Goal: Task Accomplishment & Management: Use online tool/utility

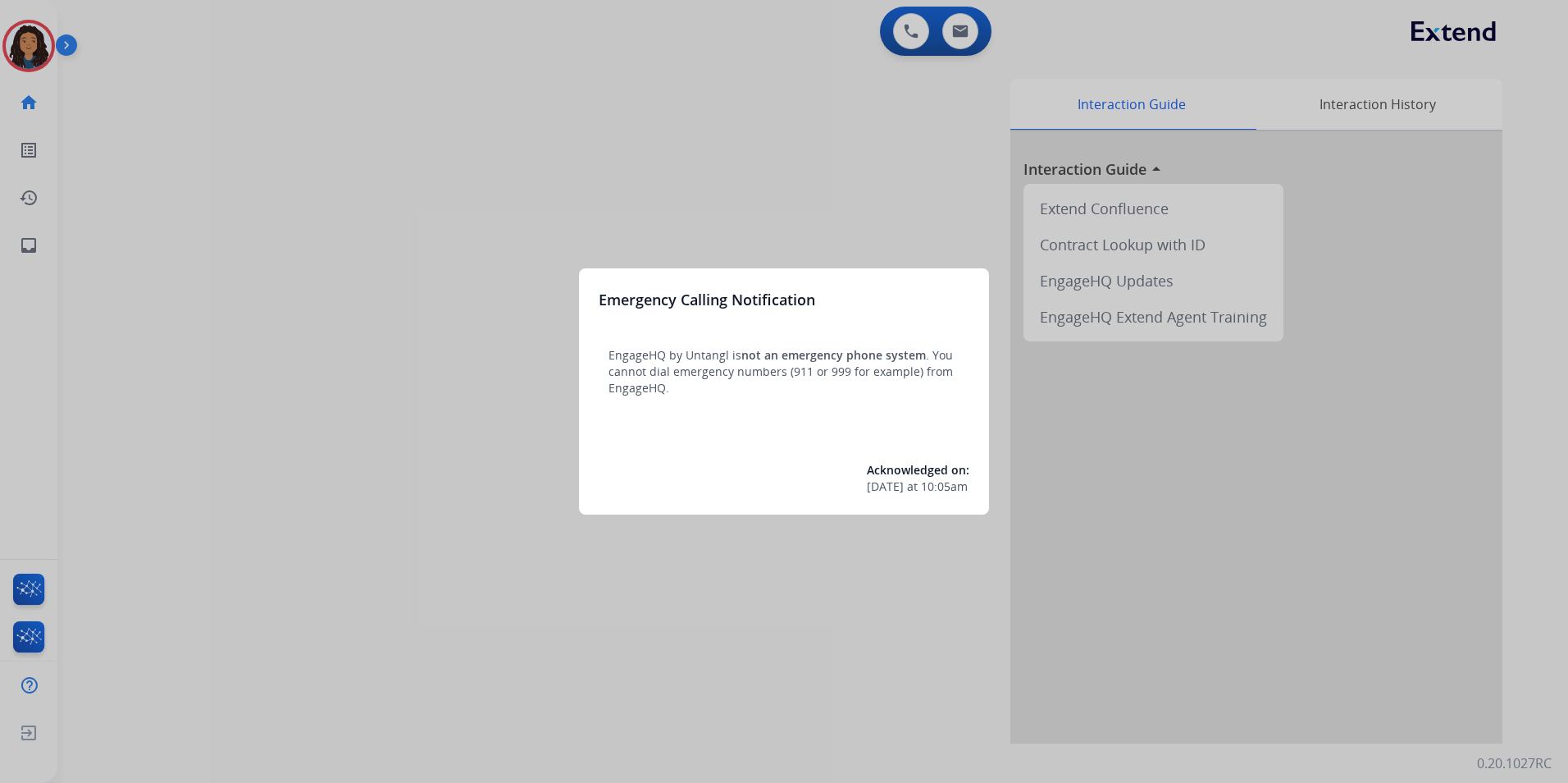
click at [434, 762] on div at bounding box center [784, 391] width 1568 height 783
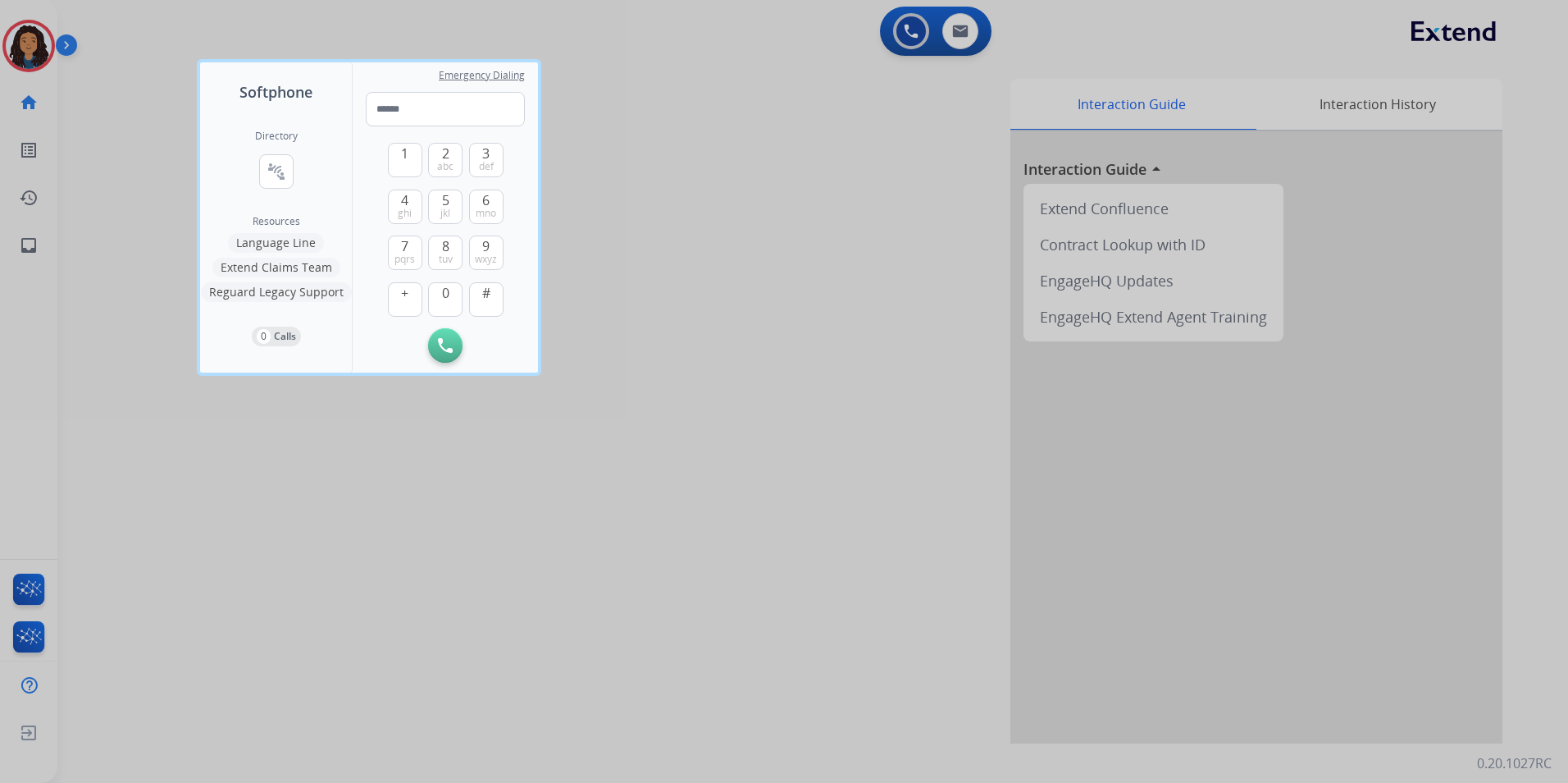
click at [481, 715] on div at bounding box center [784, 391] width 1568 height 783
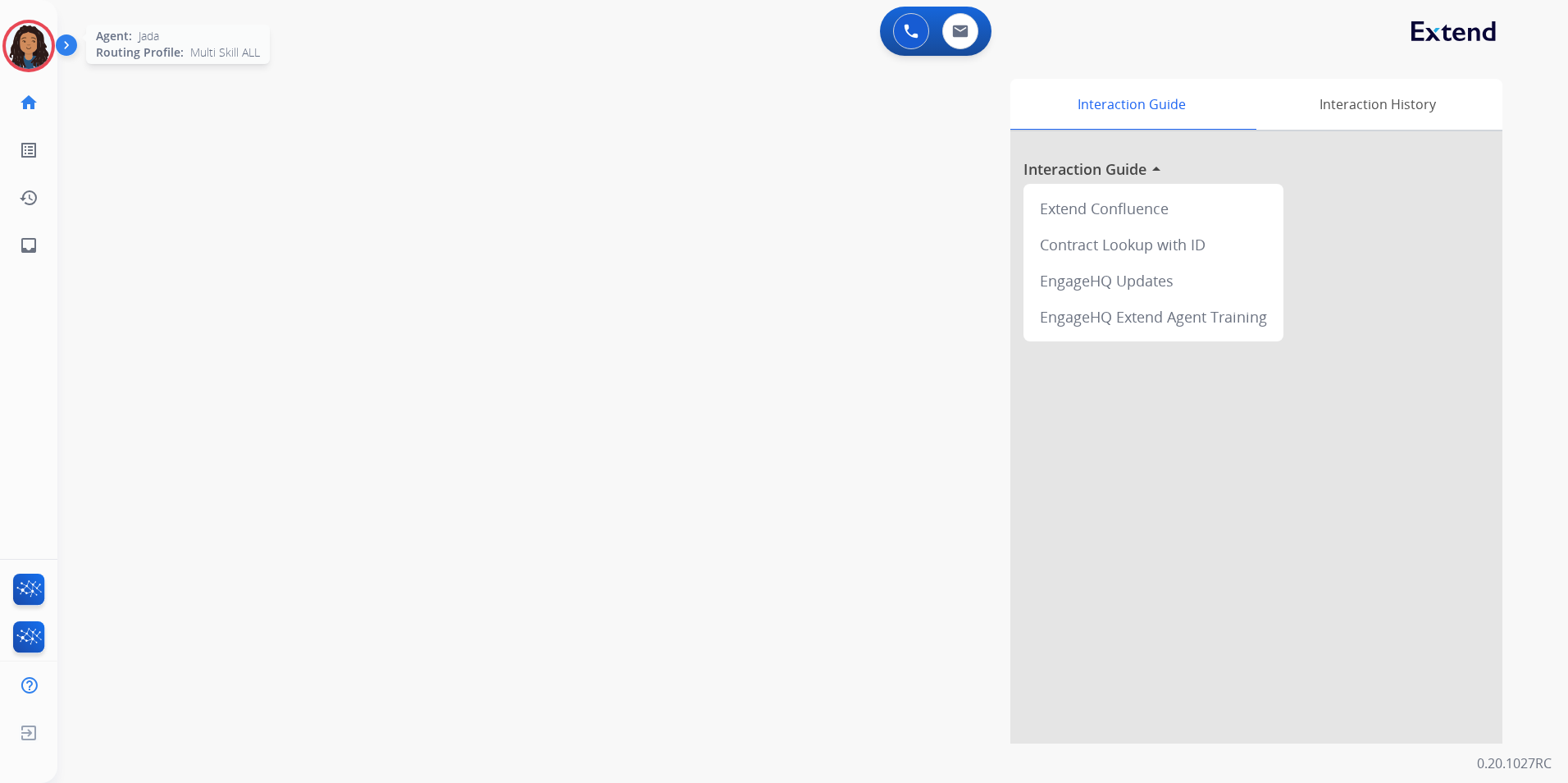
click at [40, 40] on img at bounding box center [28, 46] width 46 height 46
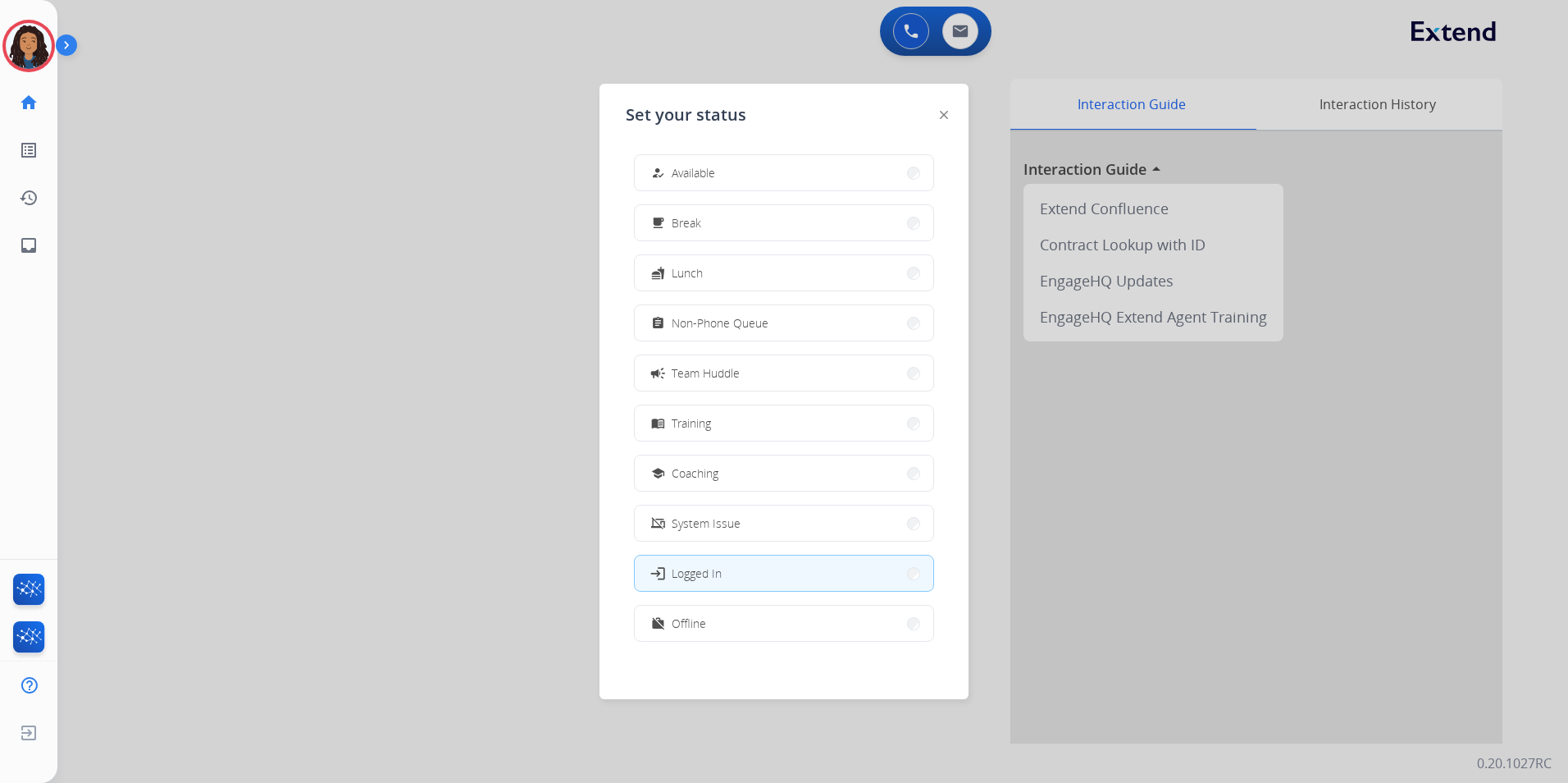
click at [819, 175] on button "how_to_reg Available" at bounding box center [784, 173] width 299 height 35
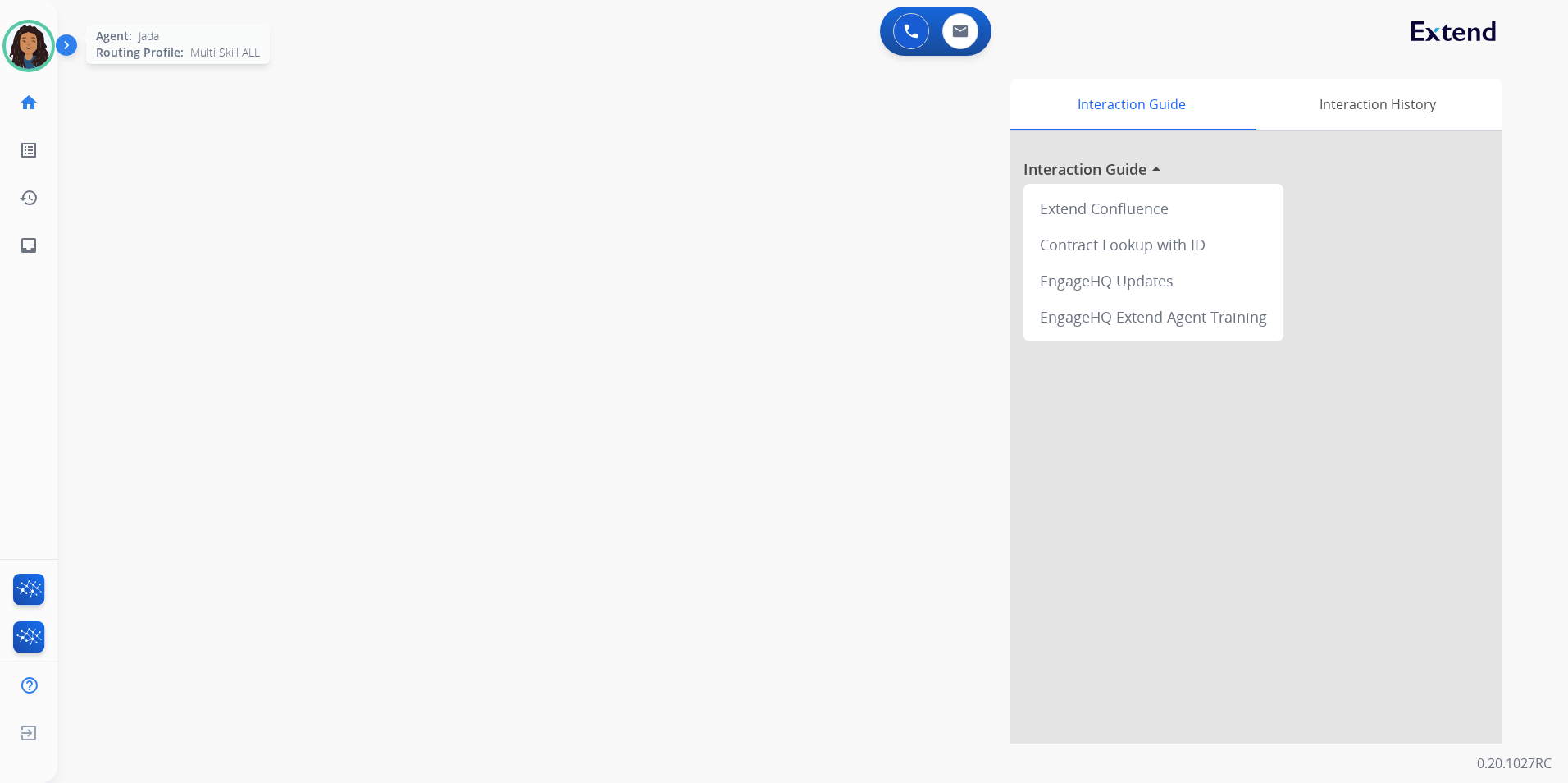
click at [22, 53] on img at bounding box center [28, 46] width 46 height 46
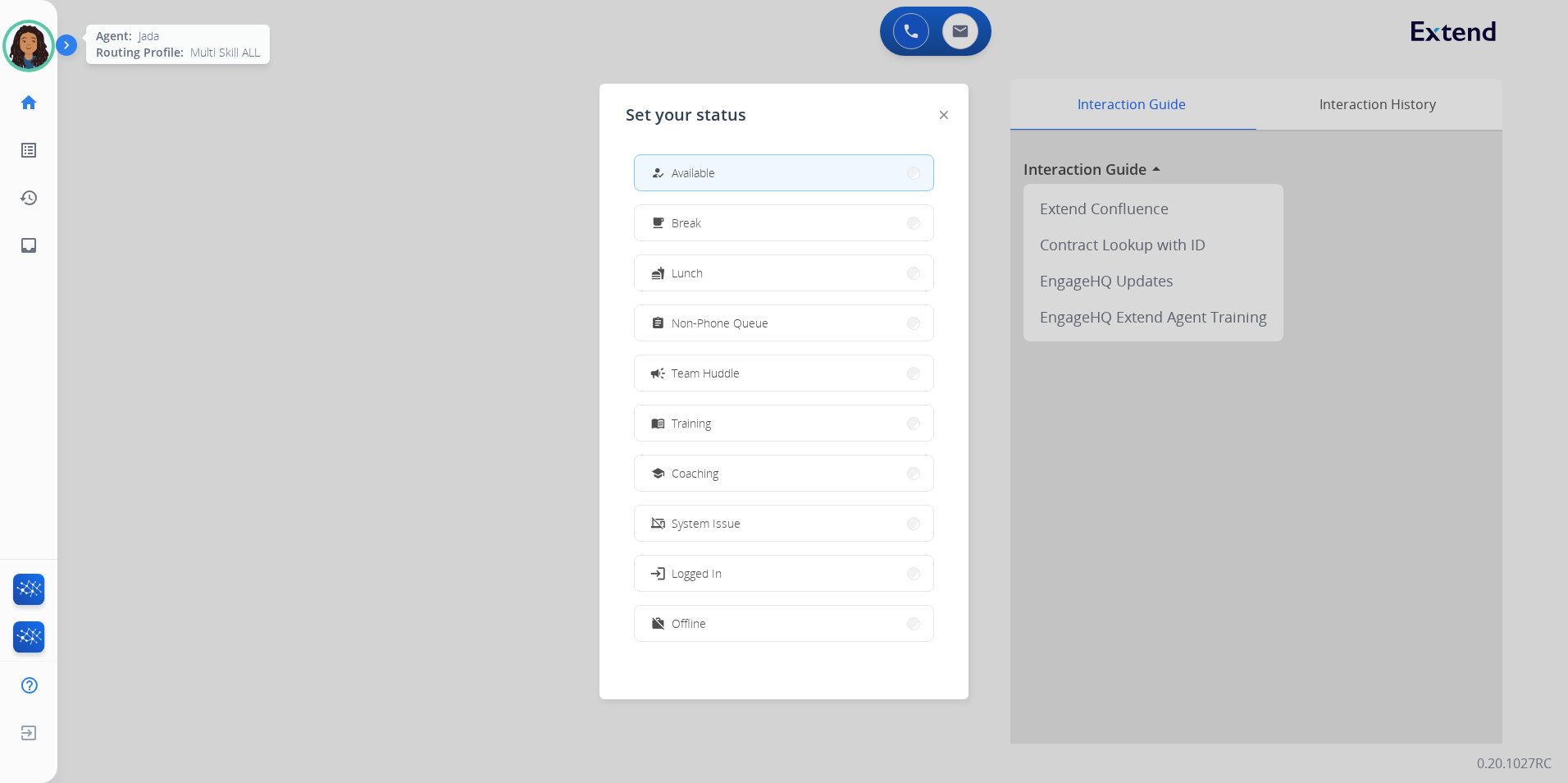
click at [22, 53] on img at bounding box center [28, 46] width 46 height 46
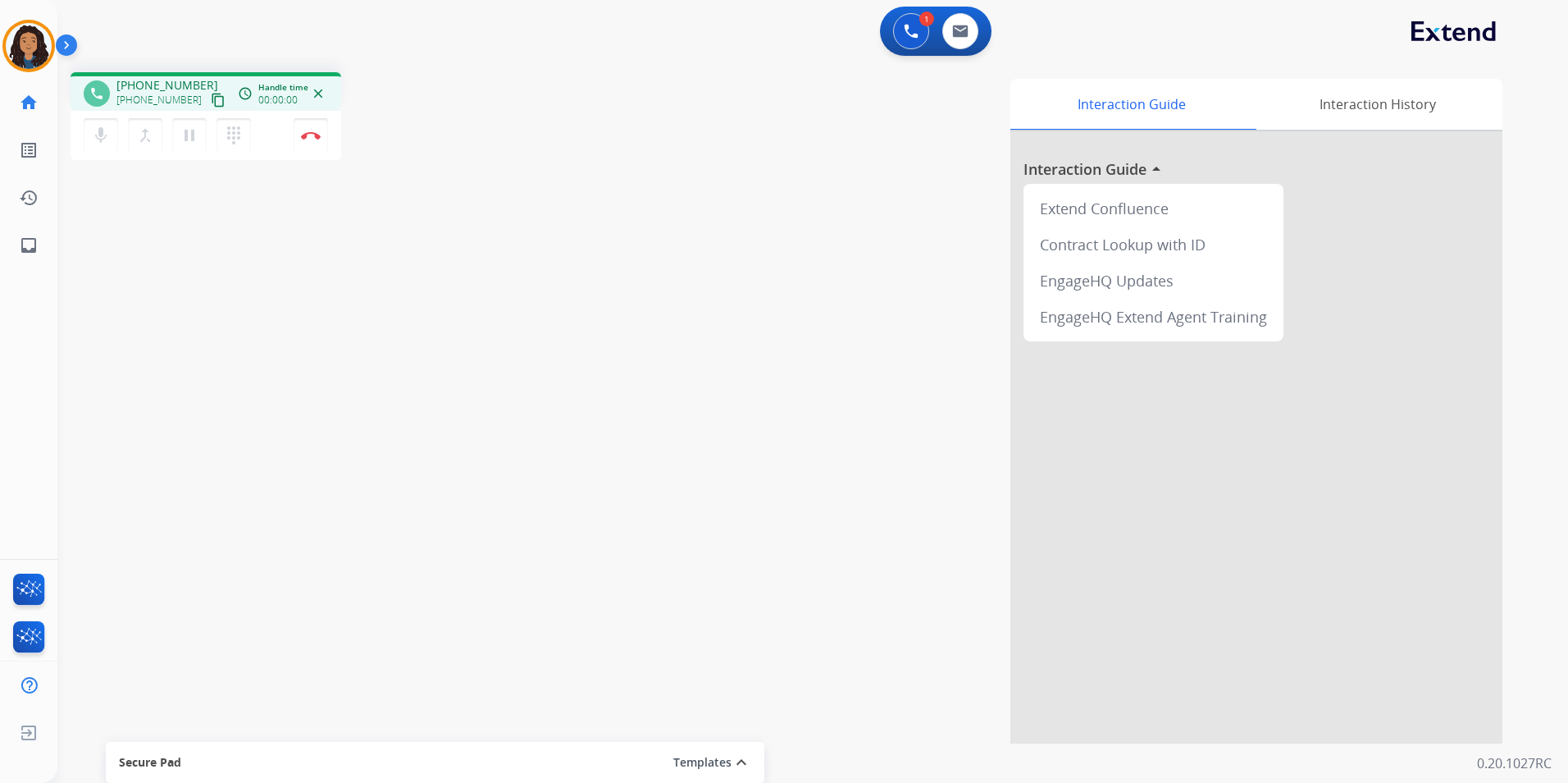
click at [210, 102] on mat-icon "content_copy" at bounding box center [217, 100] width 15 height 15
click at [314, 138] on img at bounding box center [310, 135] width 19 height 8
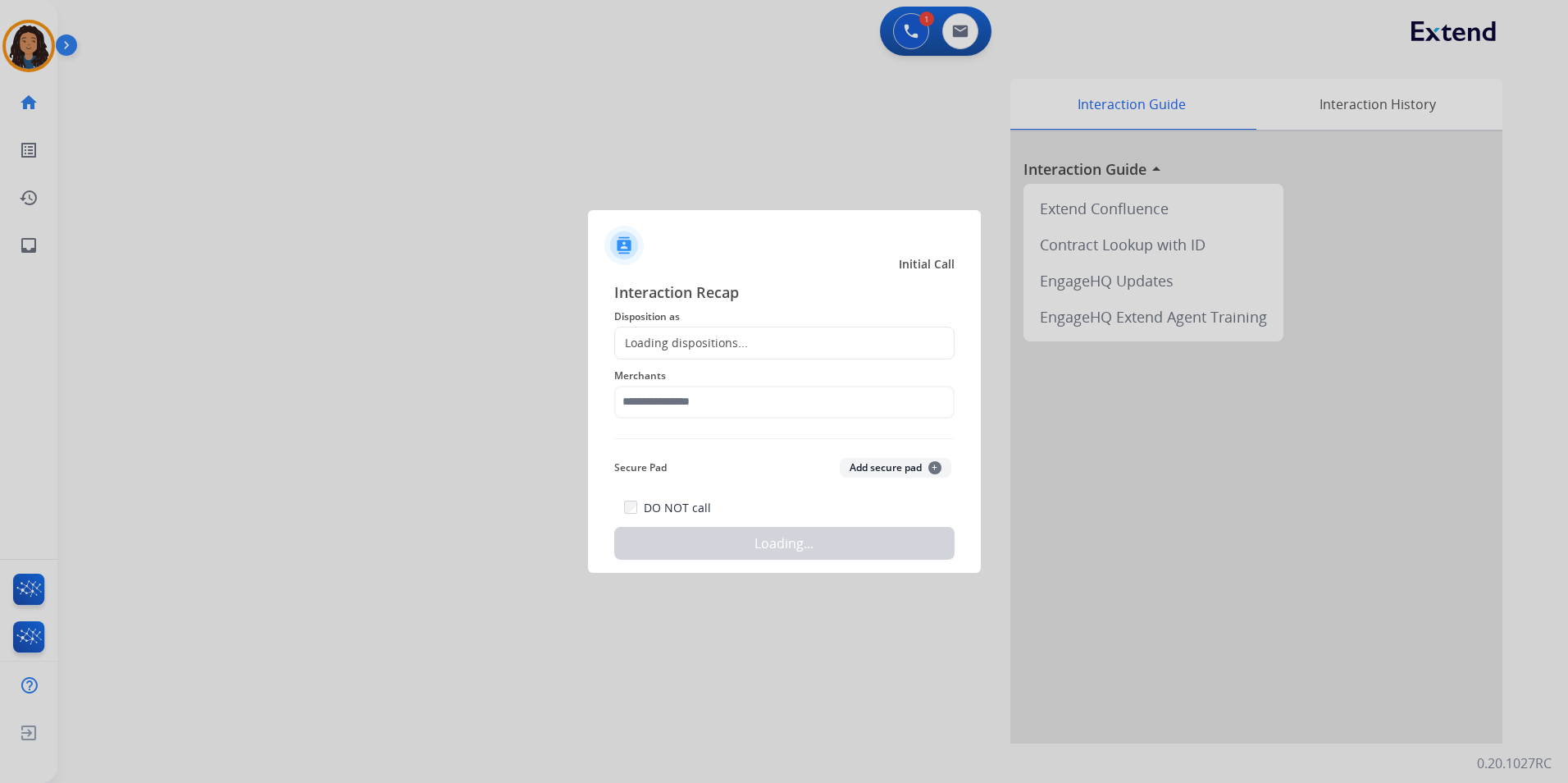
click at [758, 351] on div "Loading dispositions..." at bounding box center [784, 343] width 340 height 33
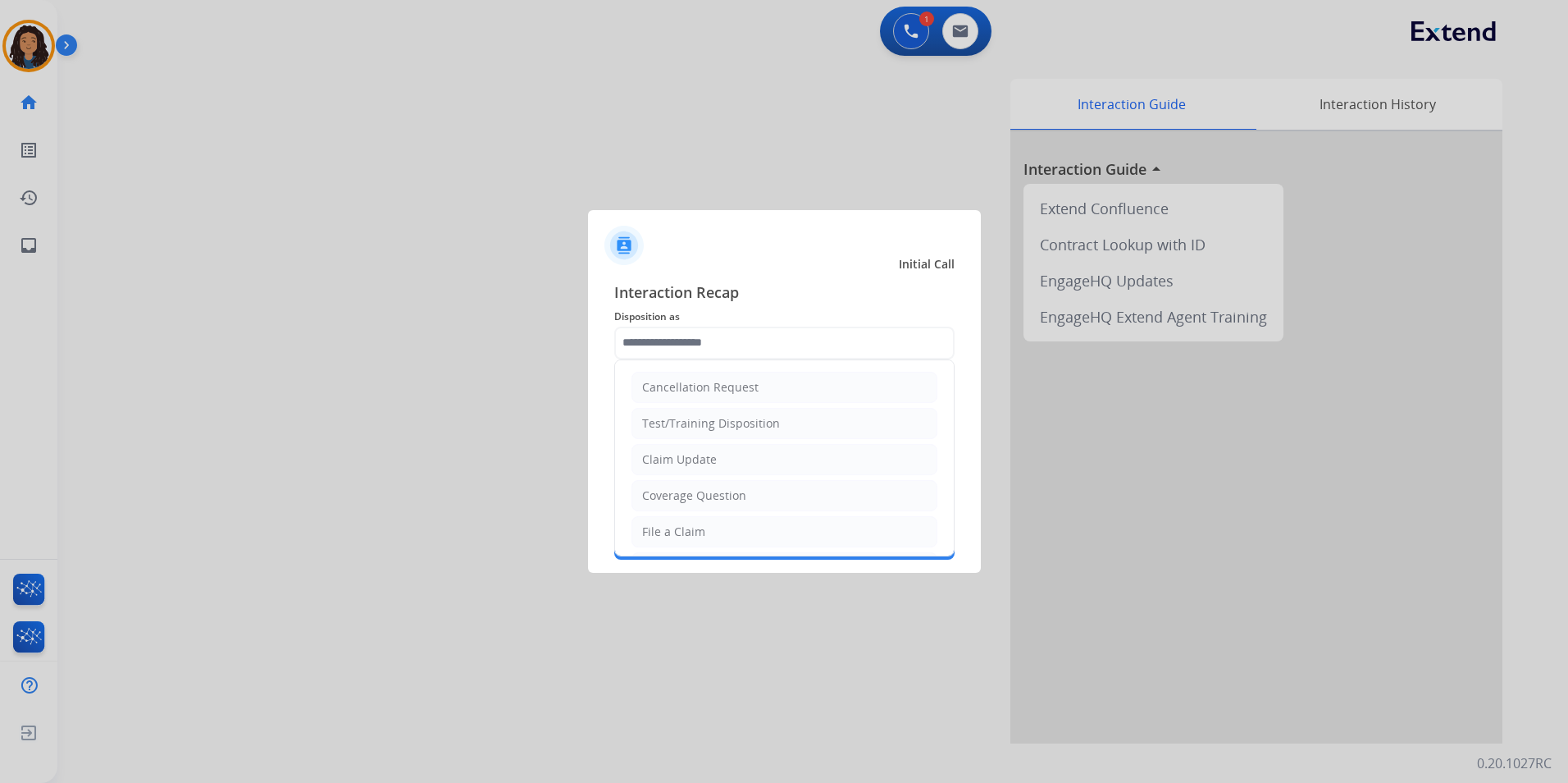
click at [757, 343] on input "text" at bounding box center [784, 343] width 340 height 33
click at [722, 455] on li "Claim Update" at bounding box center [784, 460] width 305 height 31
type input "**********"
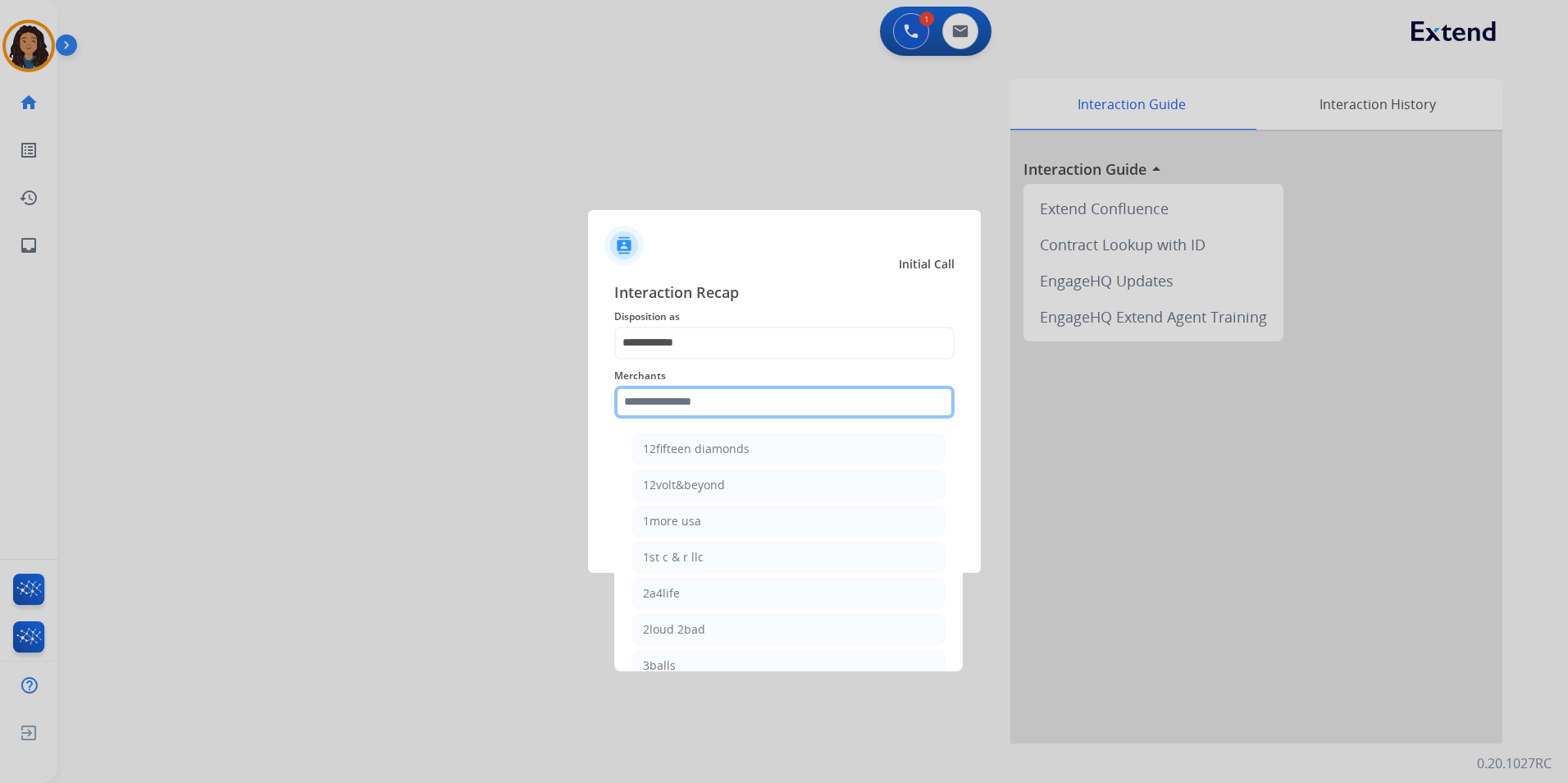
click at [716, 402] on input "text" at bounding box center [784, 403] width 340 height 33
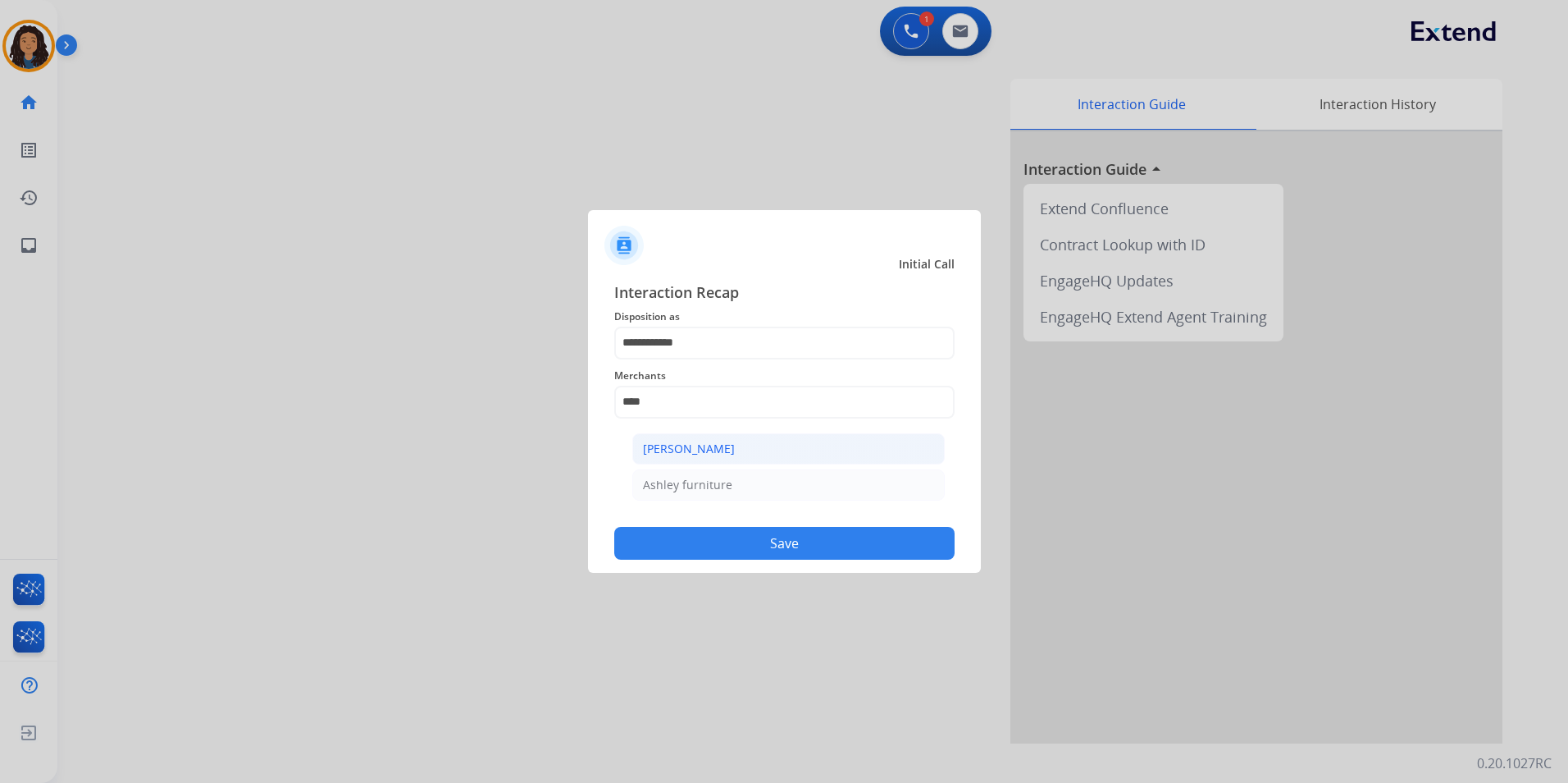
click at [711, 450] on div "[PERSON_NAME]" at bounding box center [688, 448] width 92 height 16
type input "**********"
click at [656, 538] on button "Save" at bounding box center [784, 543] width 340 height 33
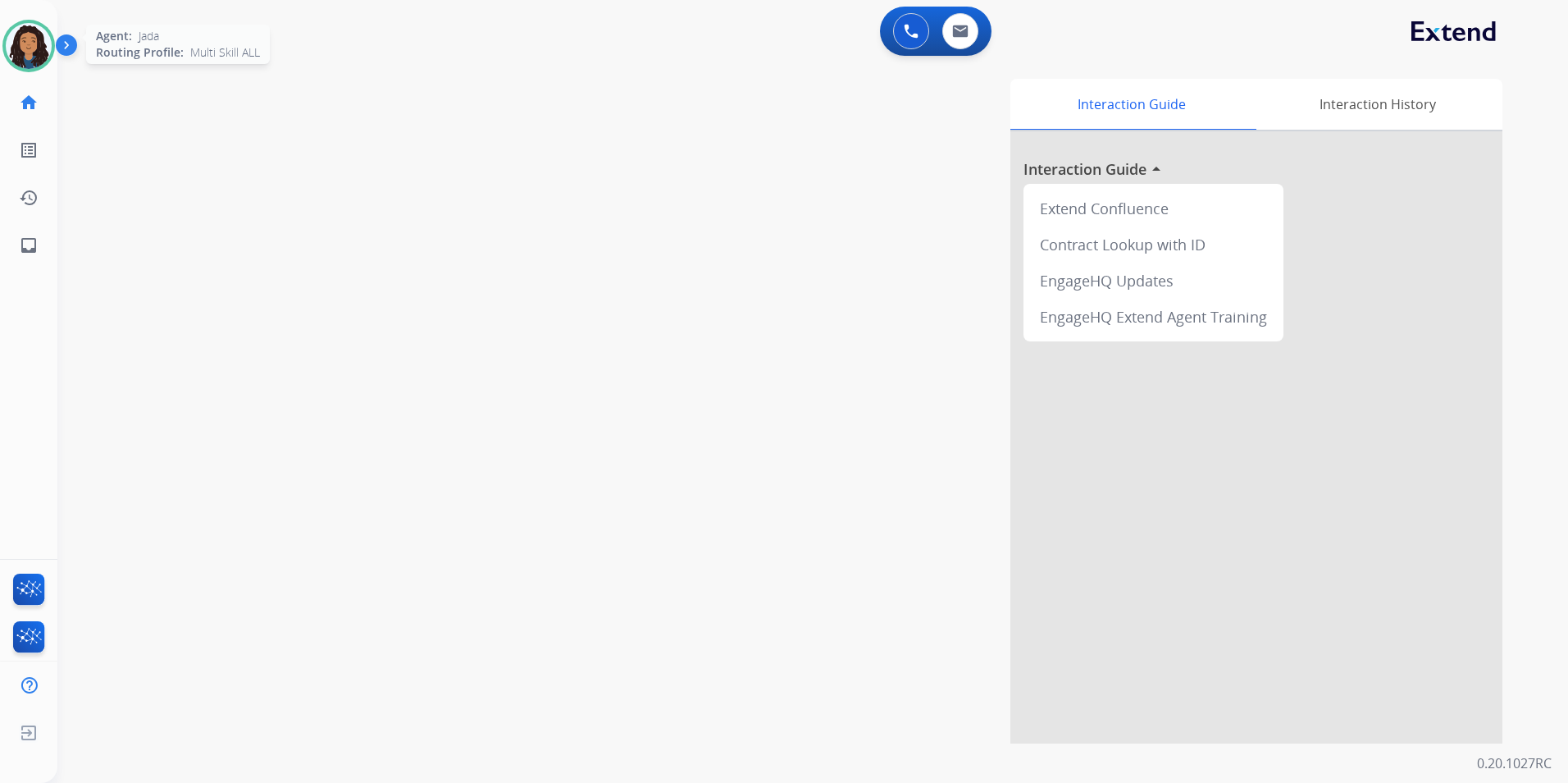
click at [4, 30] on div "Agent: [PERSON_NAME] Profile: Multi Skill ALL" at bounding box center [29, 46] width 52 height 52
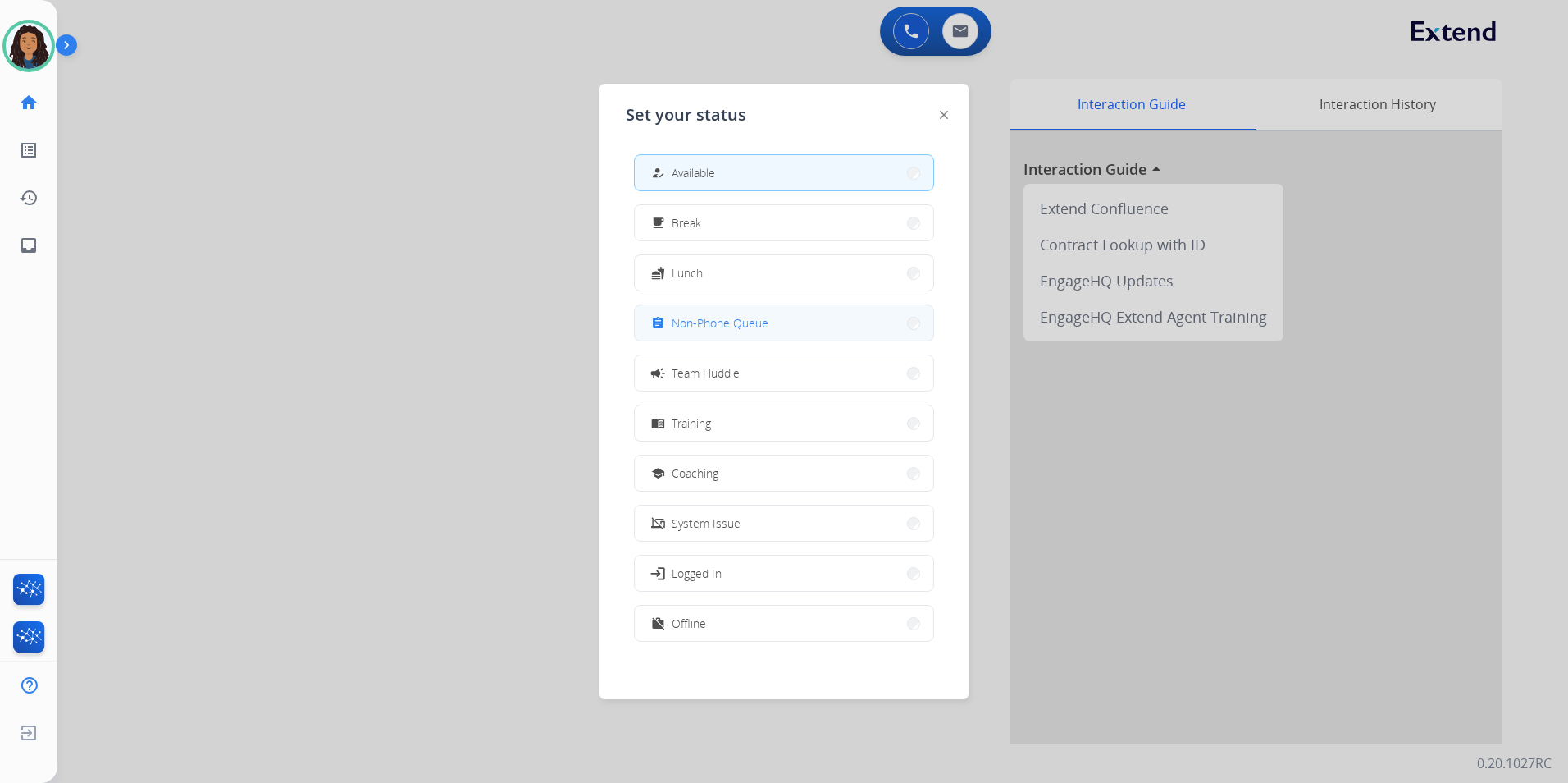
click at [806, 331] on button "assignment Non-Phone Queue" at bounding box center [784, 323] width 299 height 35
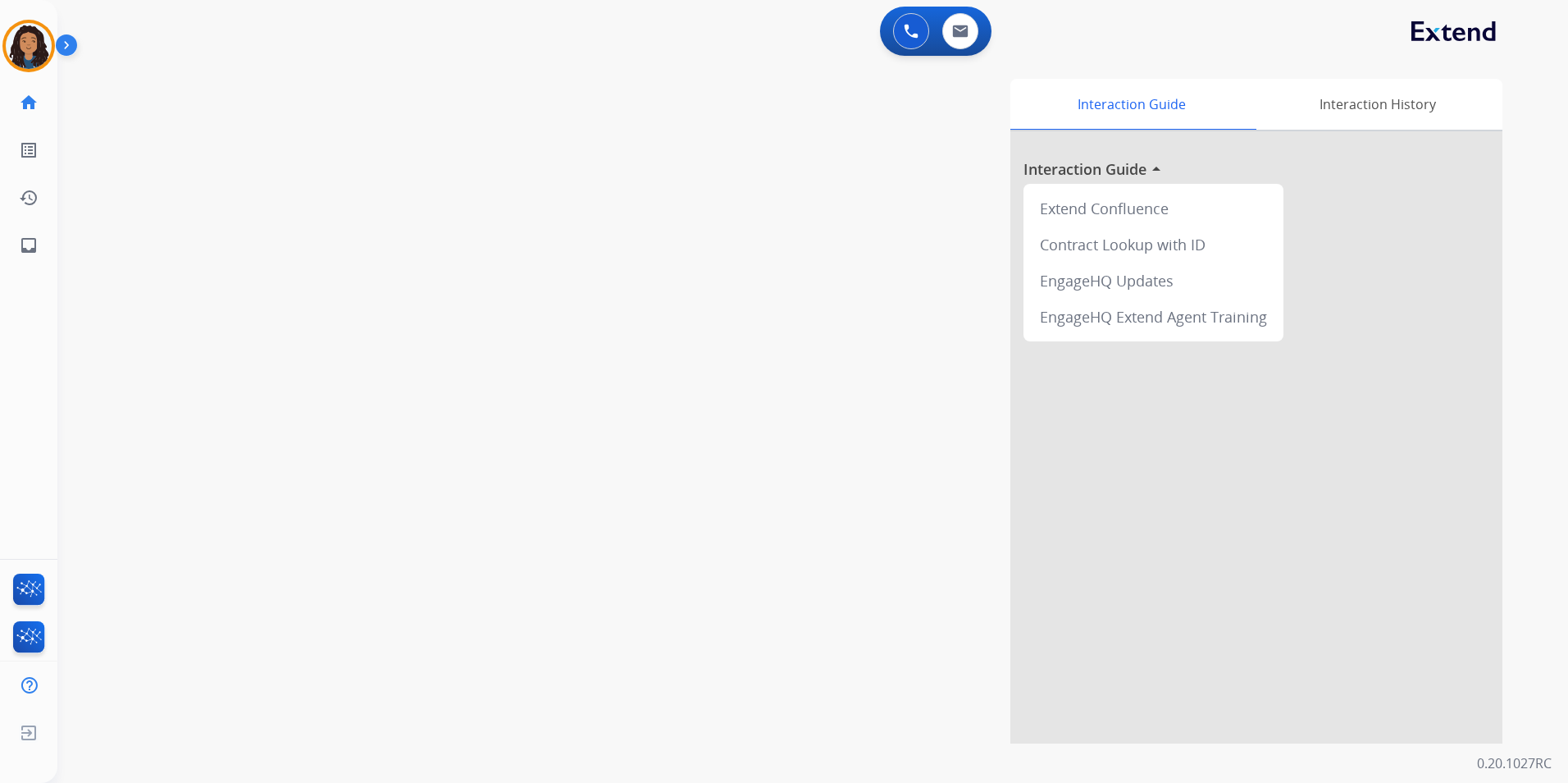
click at [0, 35] on html "Outbound call Quit Outbound call Quit Schedule interaction + Add to my list Cus…" at bounding box center [784, 391] width 1568 height 783
click at [22, 38] on img at bounding box center [28, 46] width 46 height 46
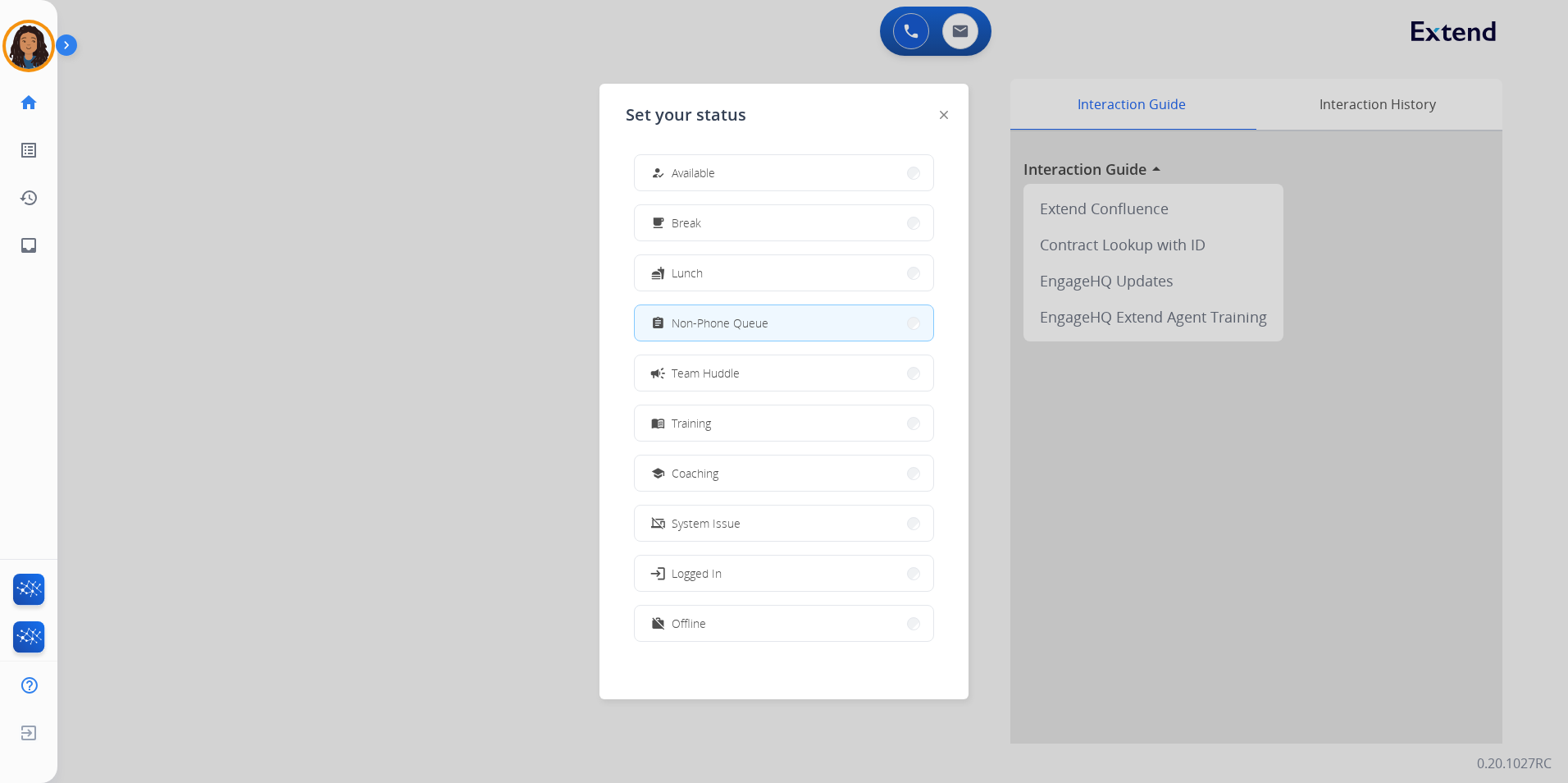
click at [663, 179] on mat-icon "how_to_reg" at bounding box center [658, 173] width 14 height 14
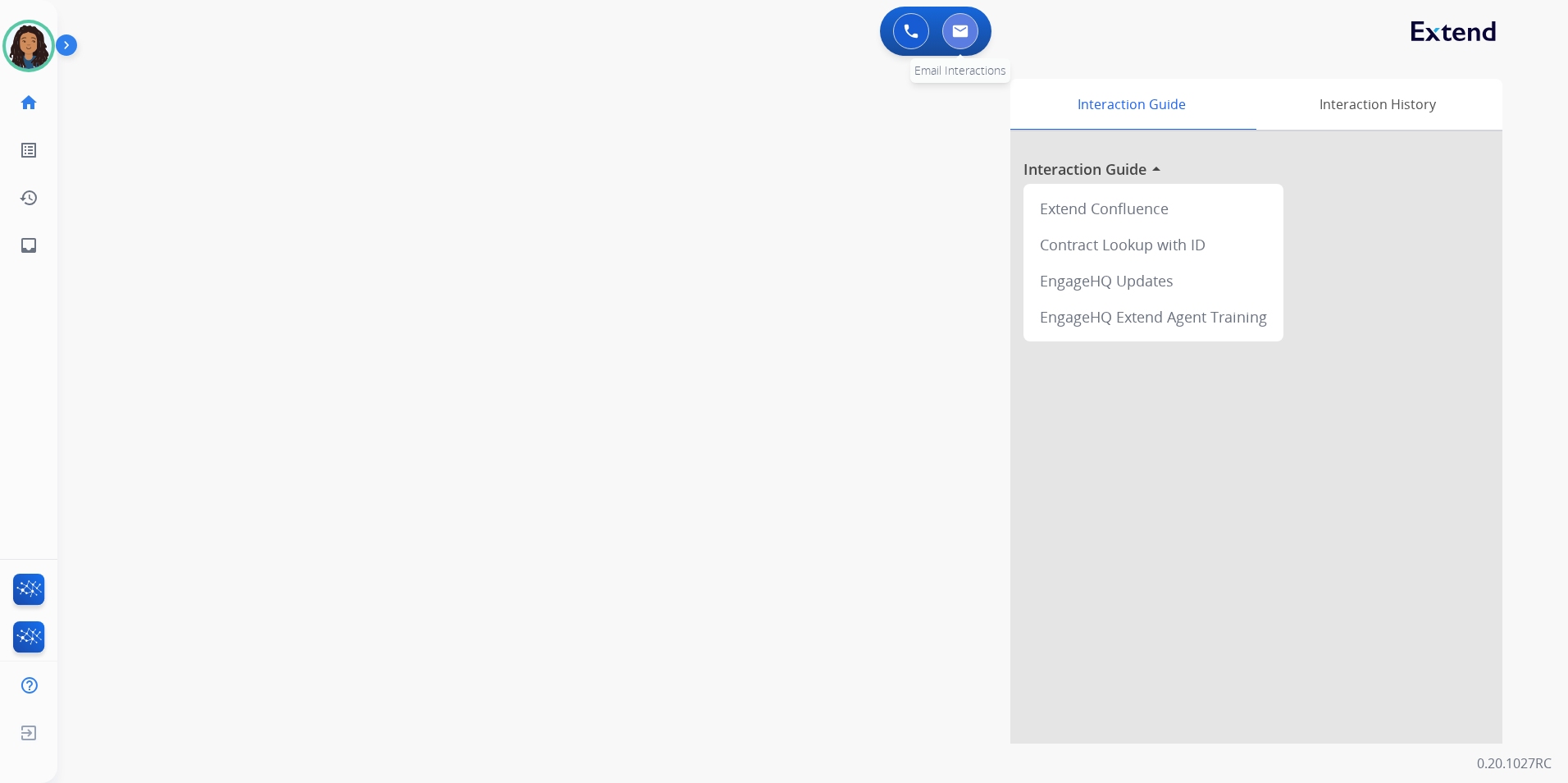
click at [965, 38] on button at bounding box center [960, 31] width 36 height 36
select select "**********"
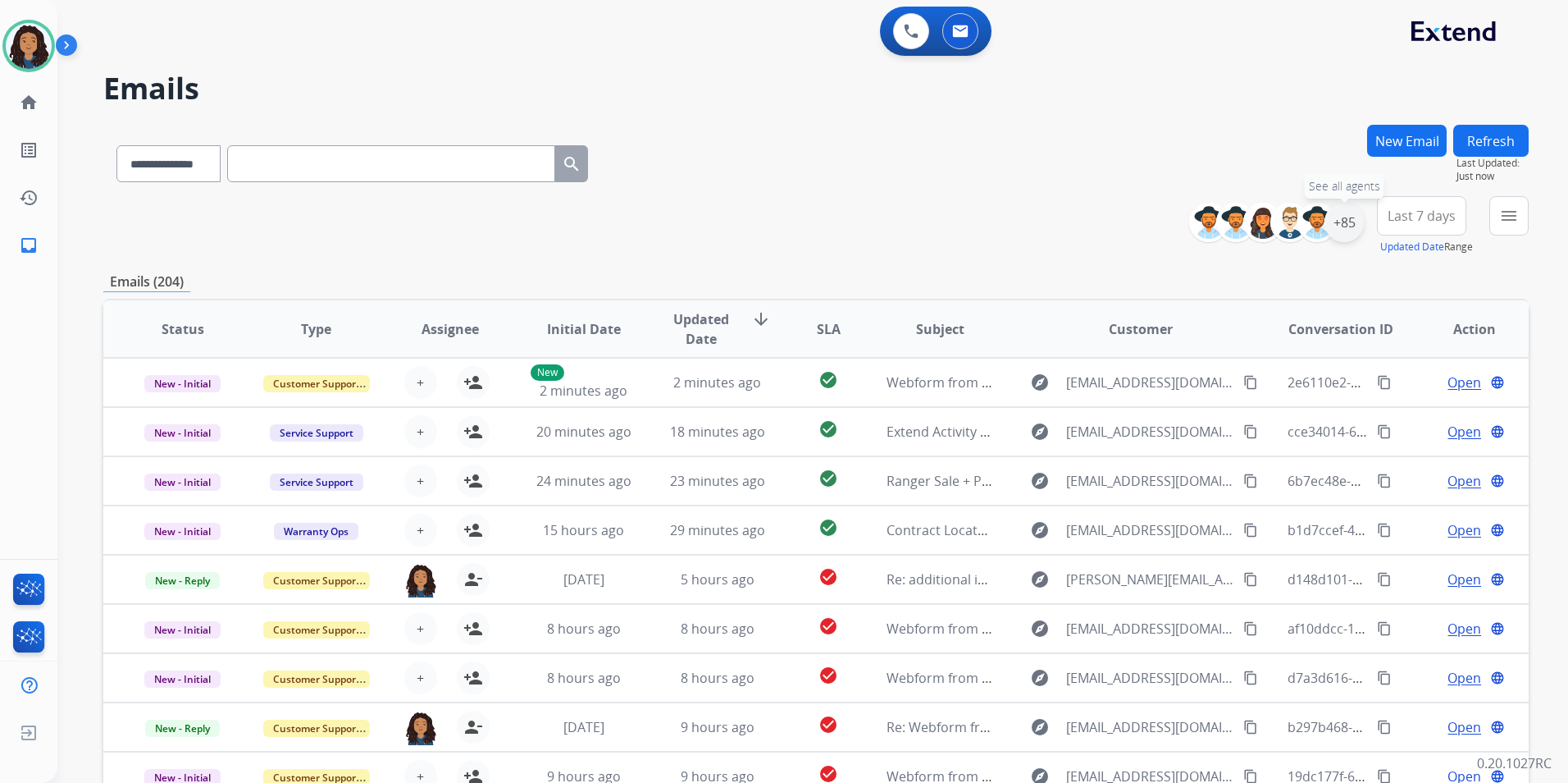
click at [1353, 226] on div "+85" at bounding box center [1344, 222] width 40 height 40
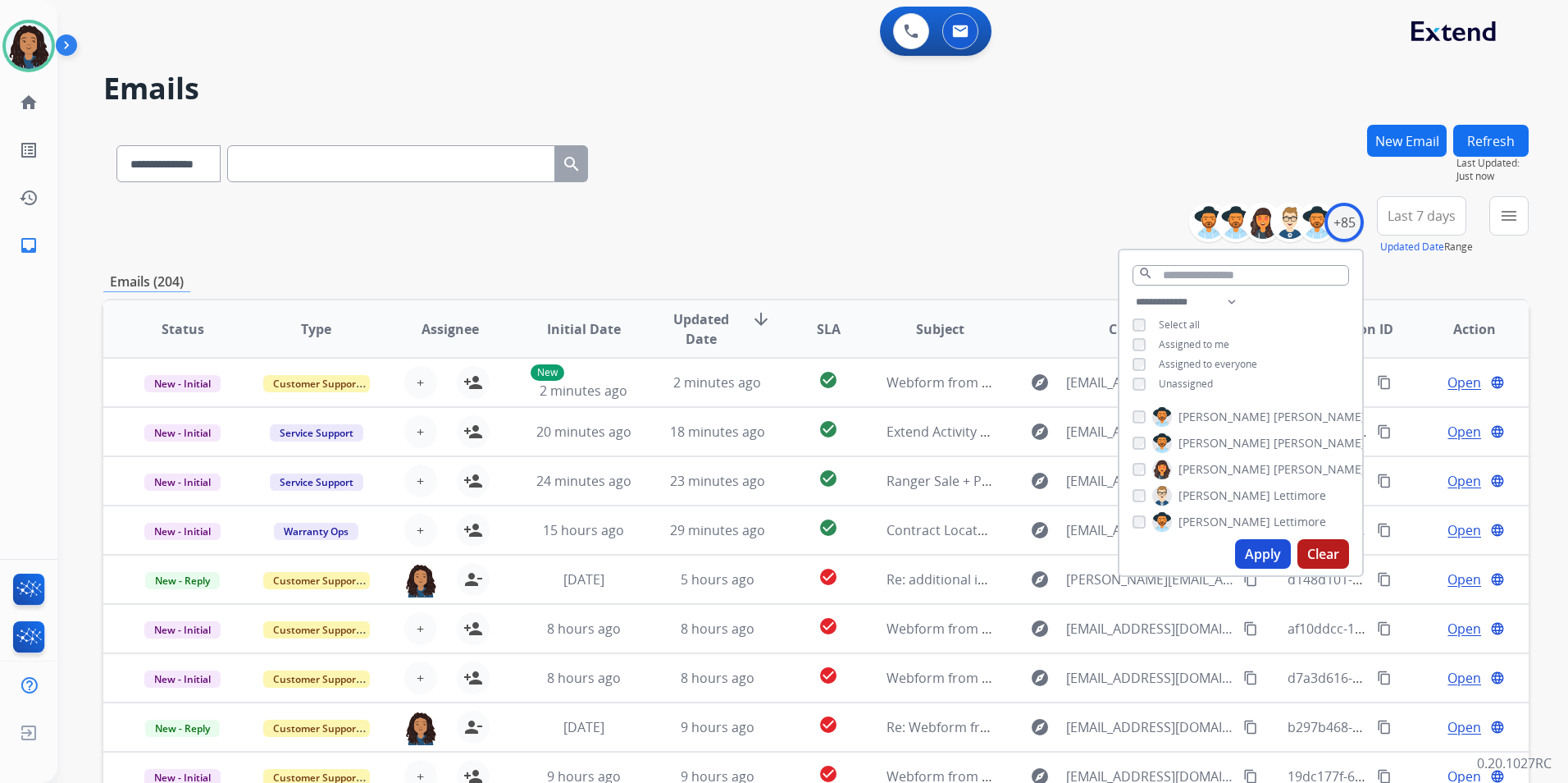
click at [1188, 382] on span "Unassigned" at bounding box center [1186, 383] width 54 height 14
click at [1258, 547] on button "Apply" at bounding box center [1264, 554] width 56 height 29
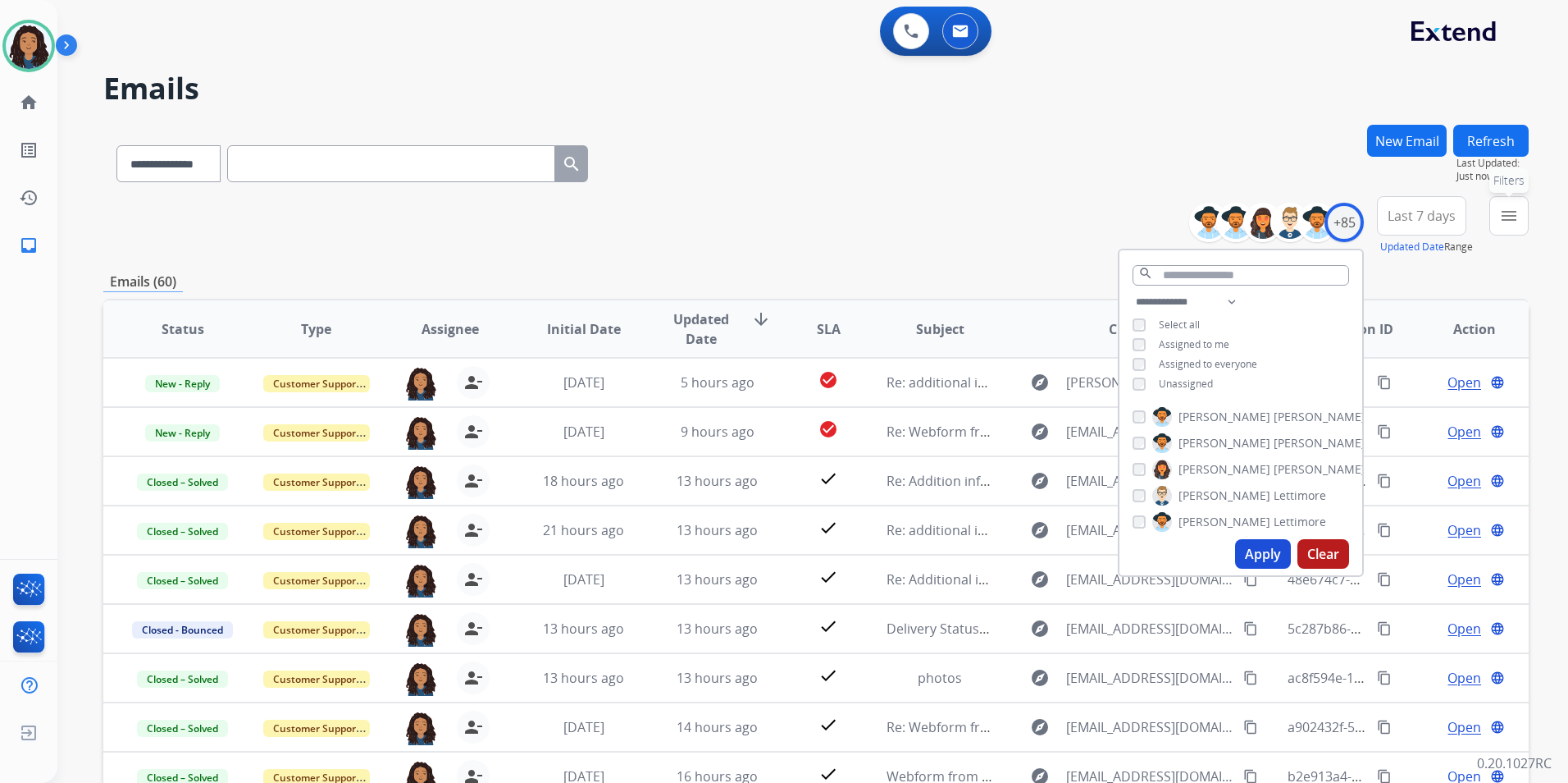
click at [1500, 218] on mat-icon "menu" at bounding box center [1509, 215] width 19 height 19
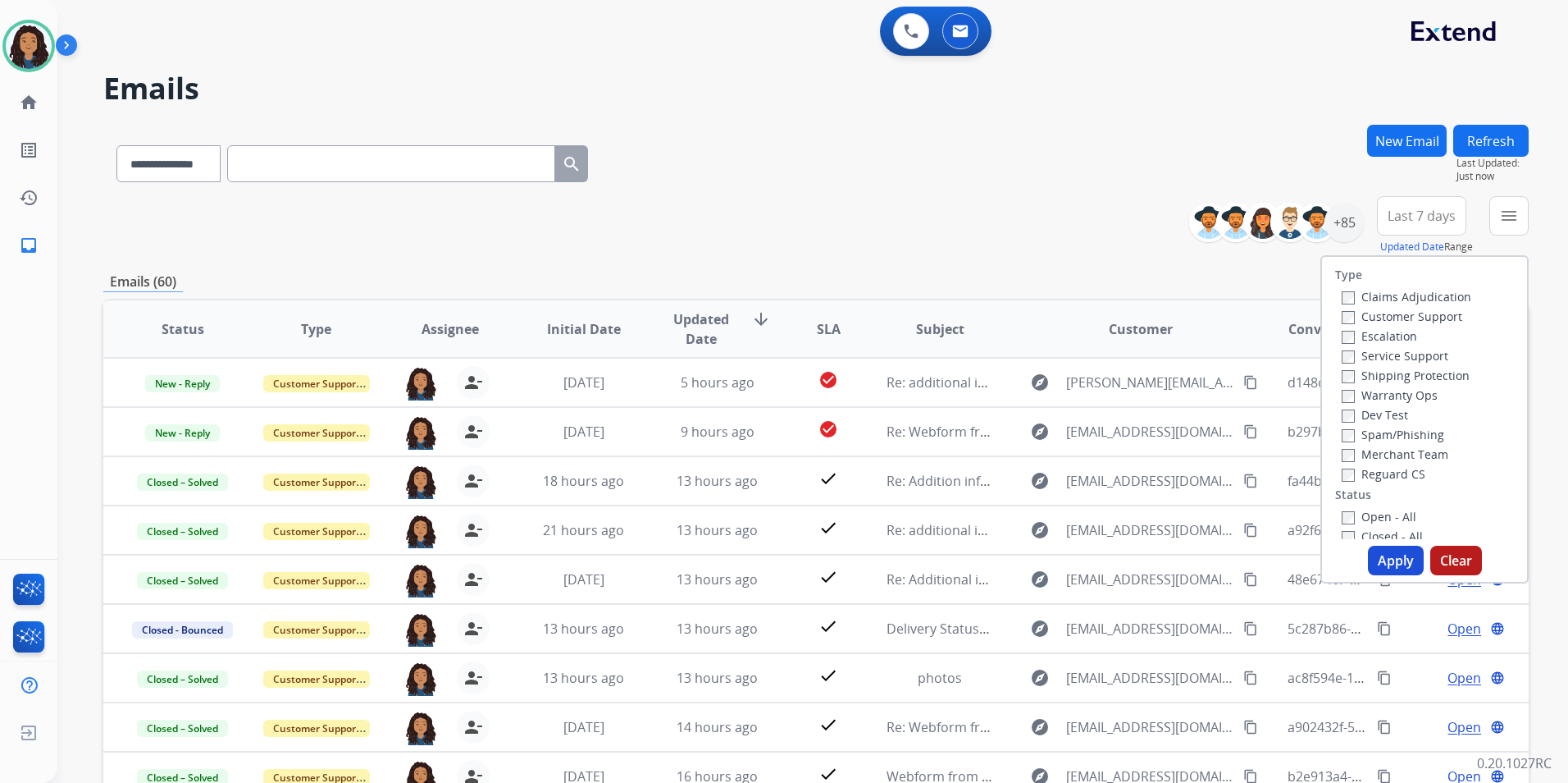
click at [1399, 315] on label "Customer Support" at bounding box center [1402, 316] width 120 height 16
click at [1437, 379] on label "Shipping Protection" at bounding box center [1406, 375] width 128 height 16
click at [1387, 479] on label "Reguard CS" at bounding box center [1384, 473] width 83 height 16
drag, startPoint x: 1391, startPoint y: 513, endPoint x: 1391, endPoint y: 524, distance: 11.0
click at [1391, 513] on label "Open - All" at bounding box center [1379, 516] width 75 height 16
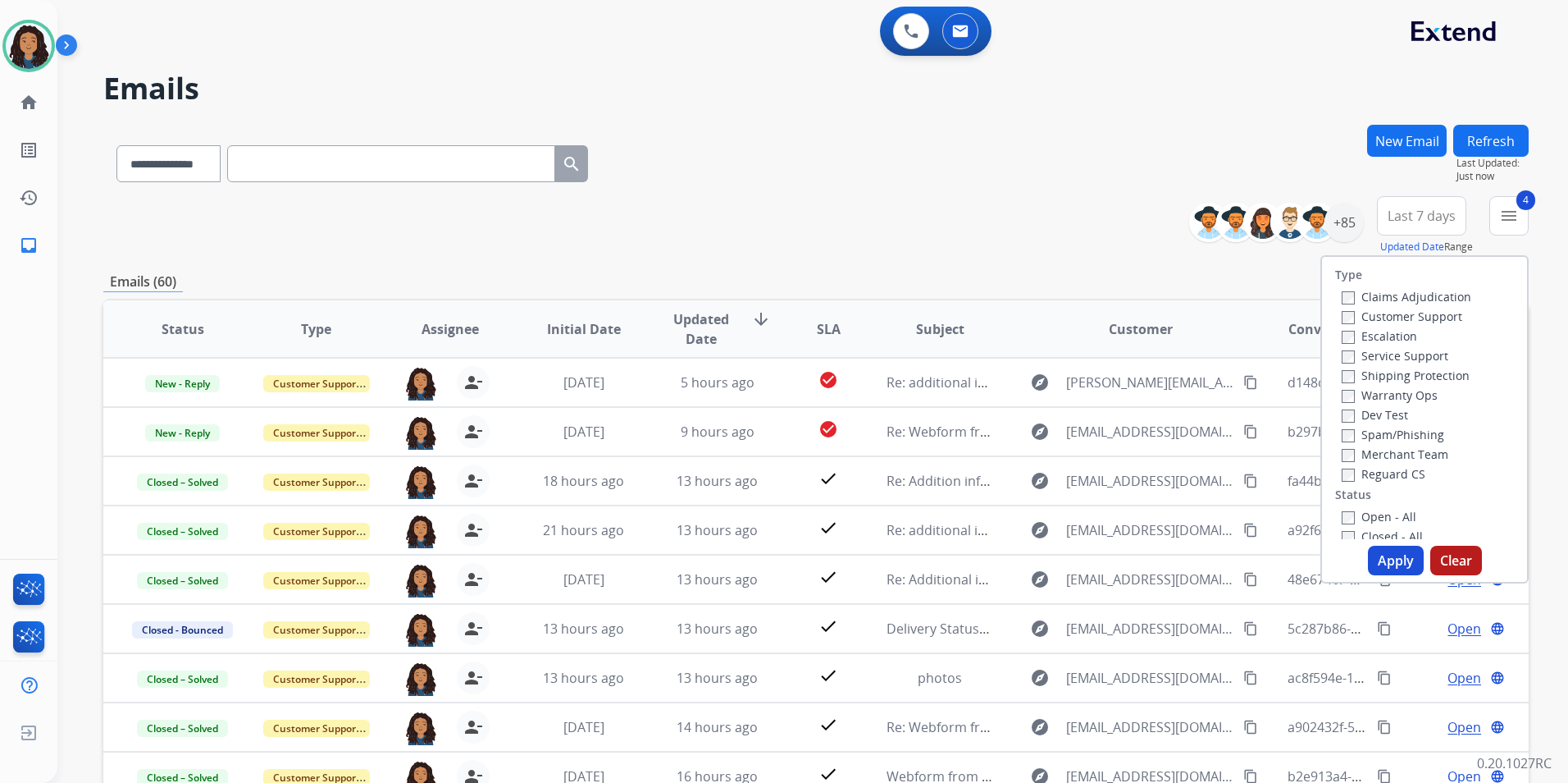
click at [1400, 559] on button "Apply" at bounding box center [1396, 560] width 56 height 29
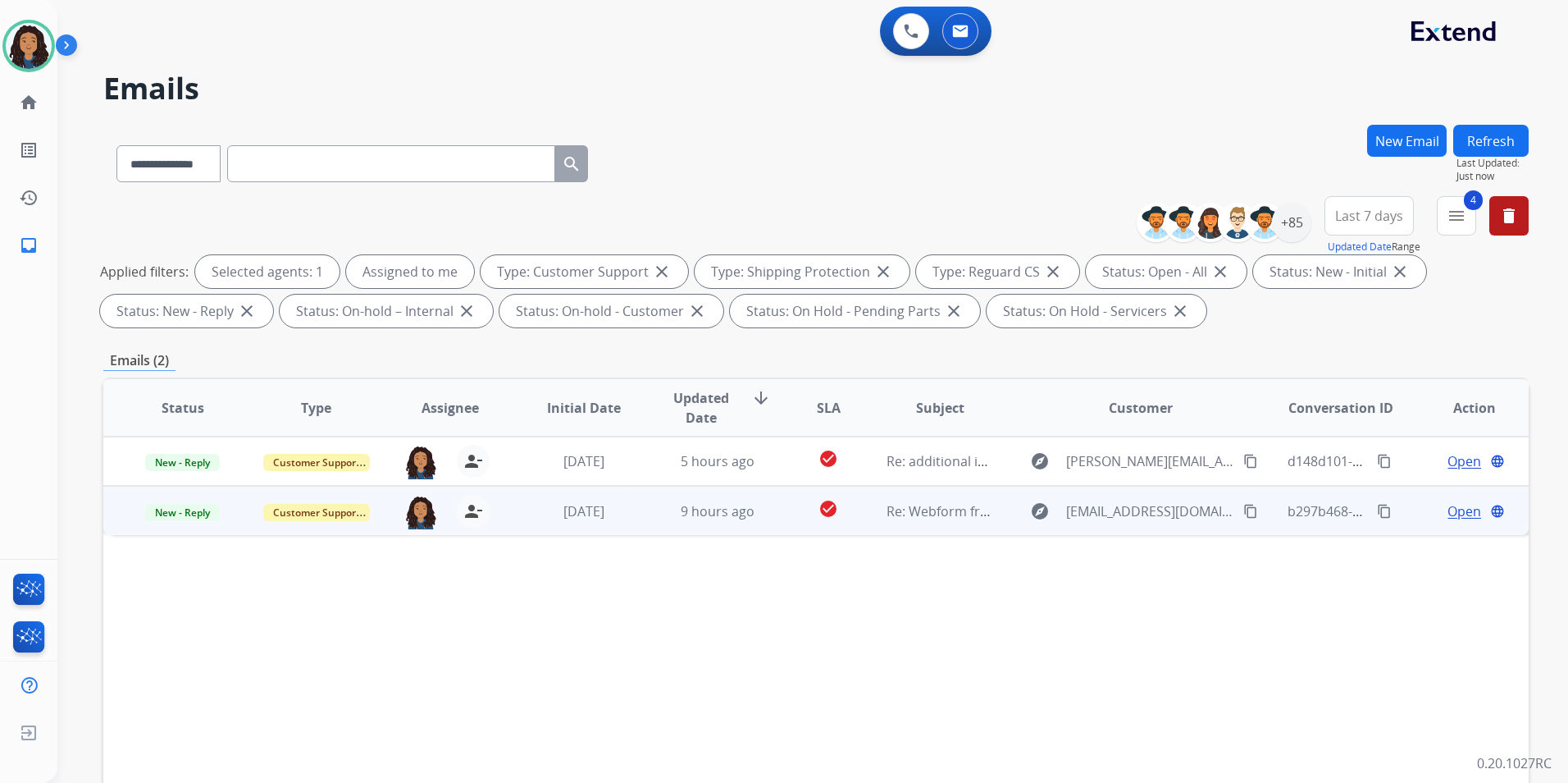
click at [1456, 514] on span "Open" at bounding box center [1464, 511] width 34 height 19
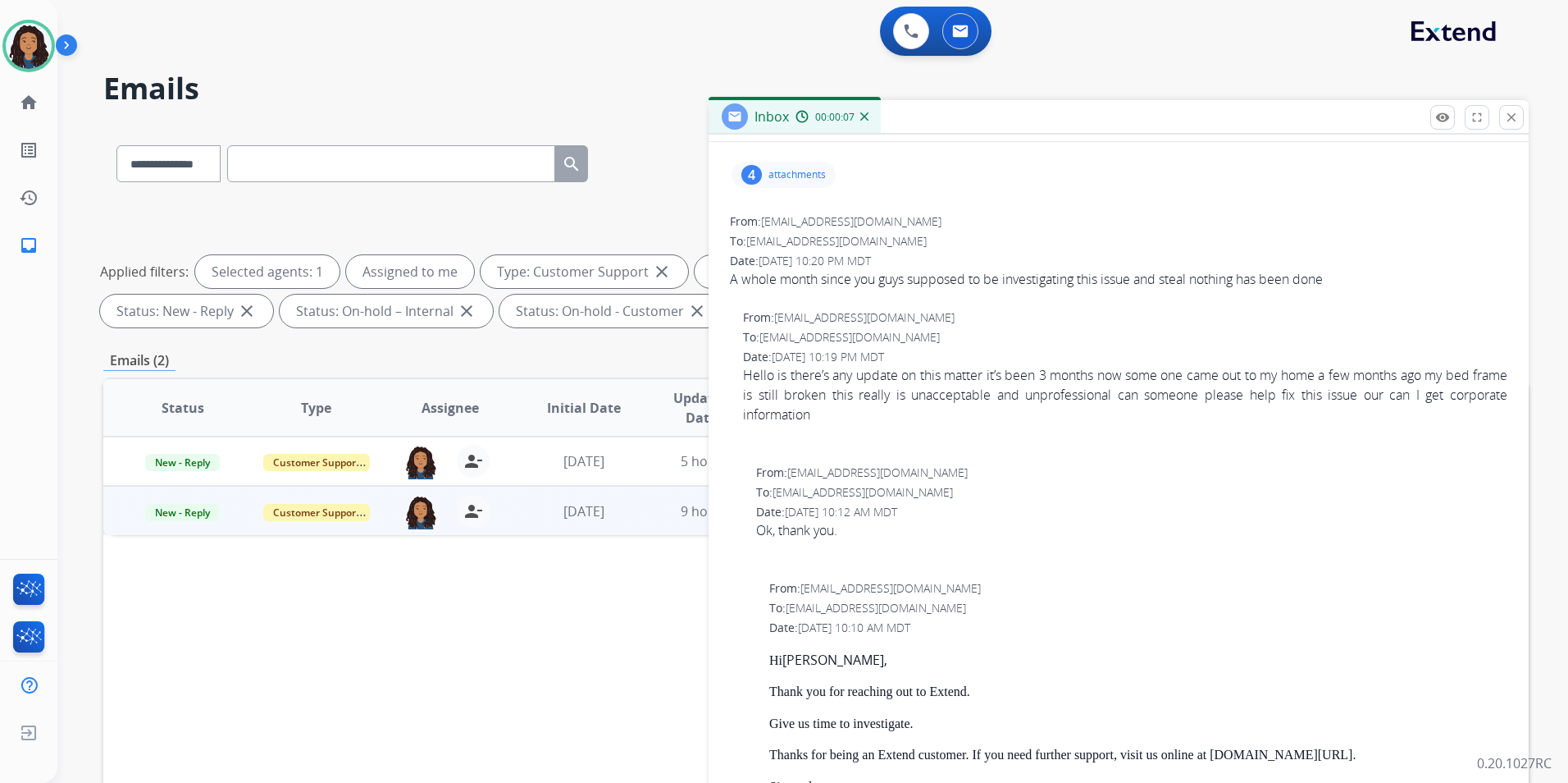
scroll to position [82, 0]
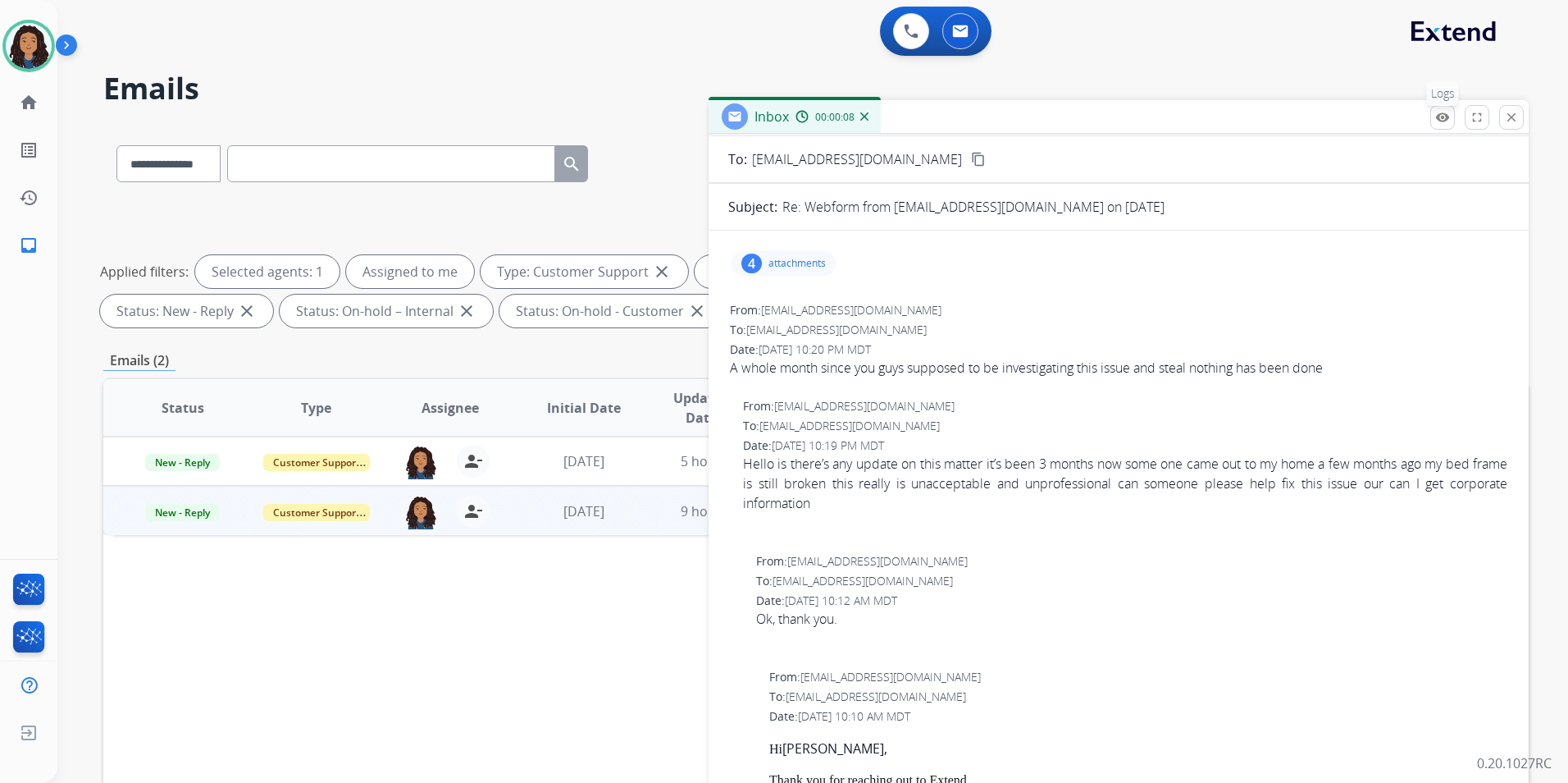
click at [1438, 126] on button "remove_red_eye Logs" at bounding box center [1442, 116] width 24 height 24
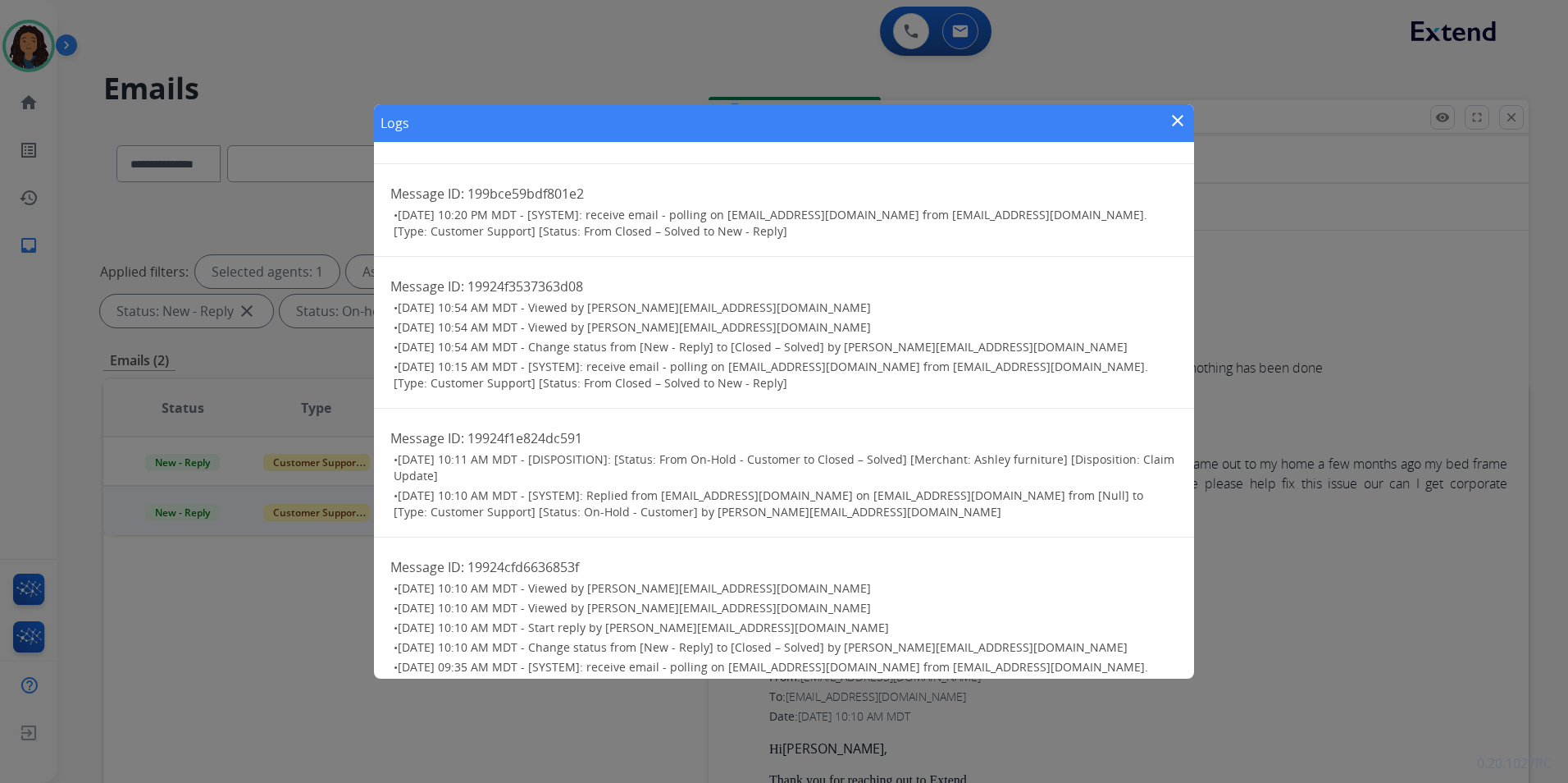
scroll to position [0, 0]
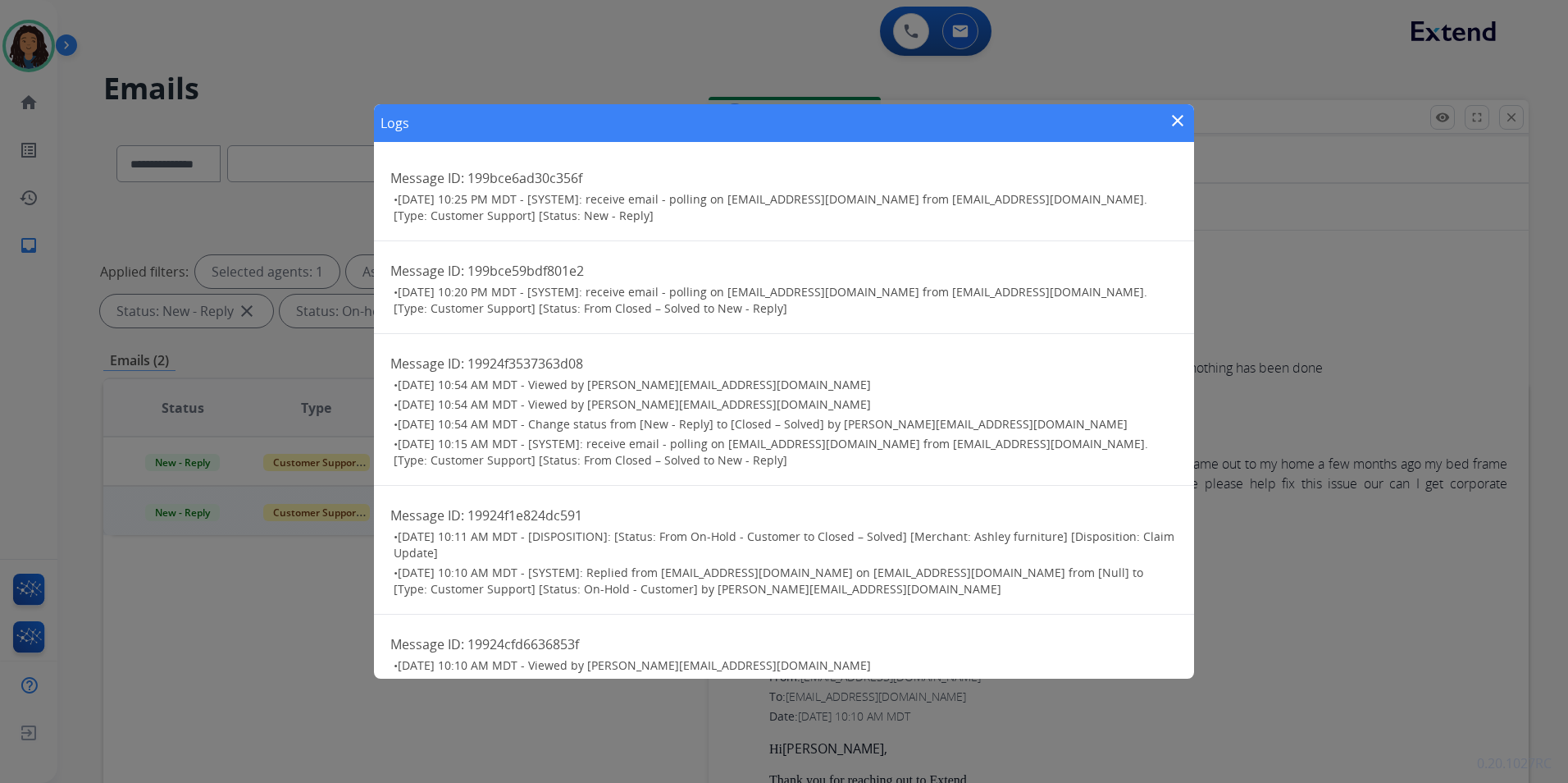
click at [1172, 116] on mat-icon "close" at bounding box center [1177, 120] width 19 height 19
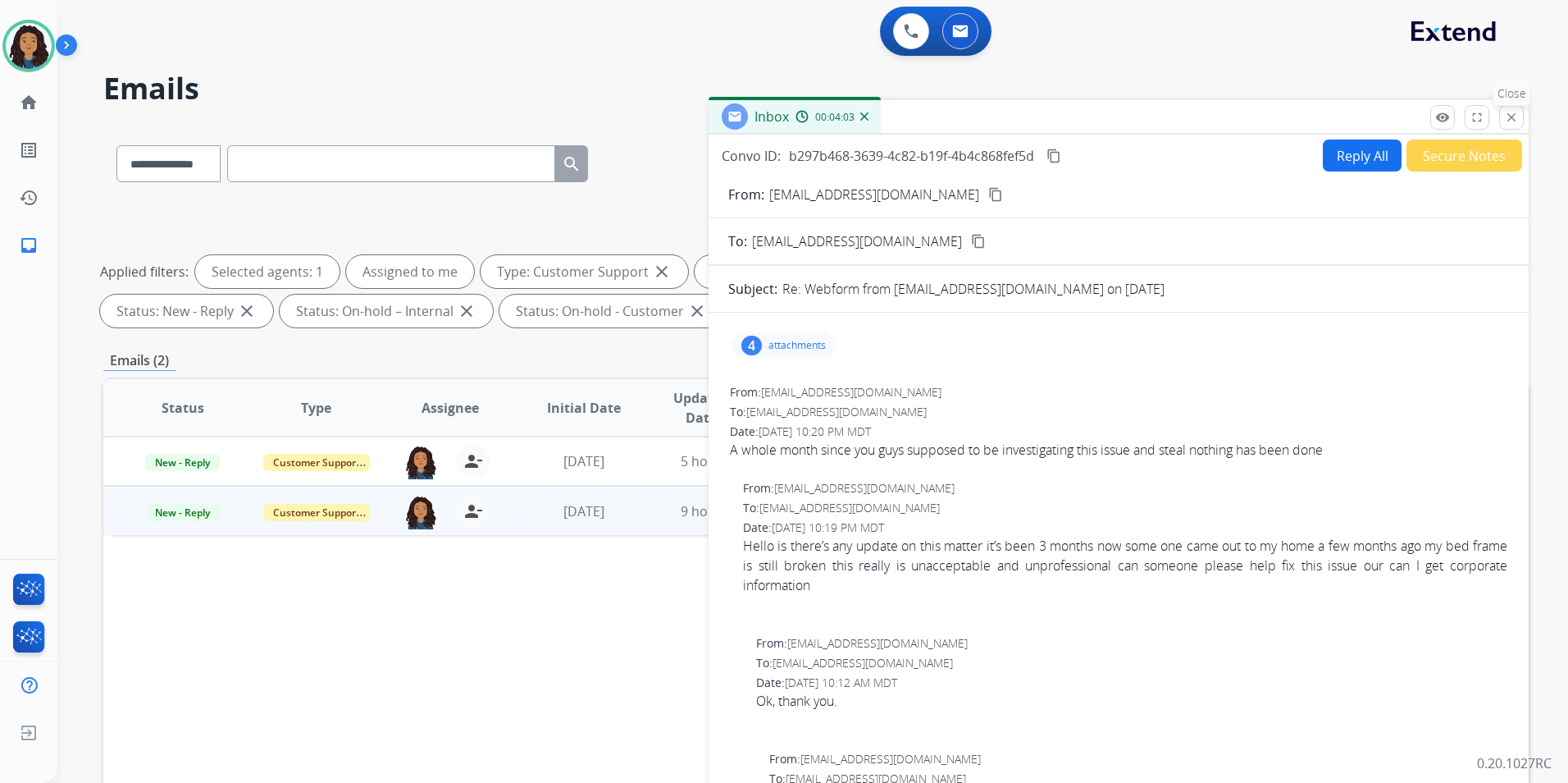
click at [1517, 115] on mat-icon "close" at bounding box center [1511, 116] width 15 height 15
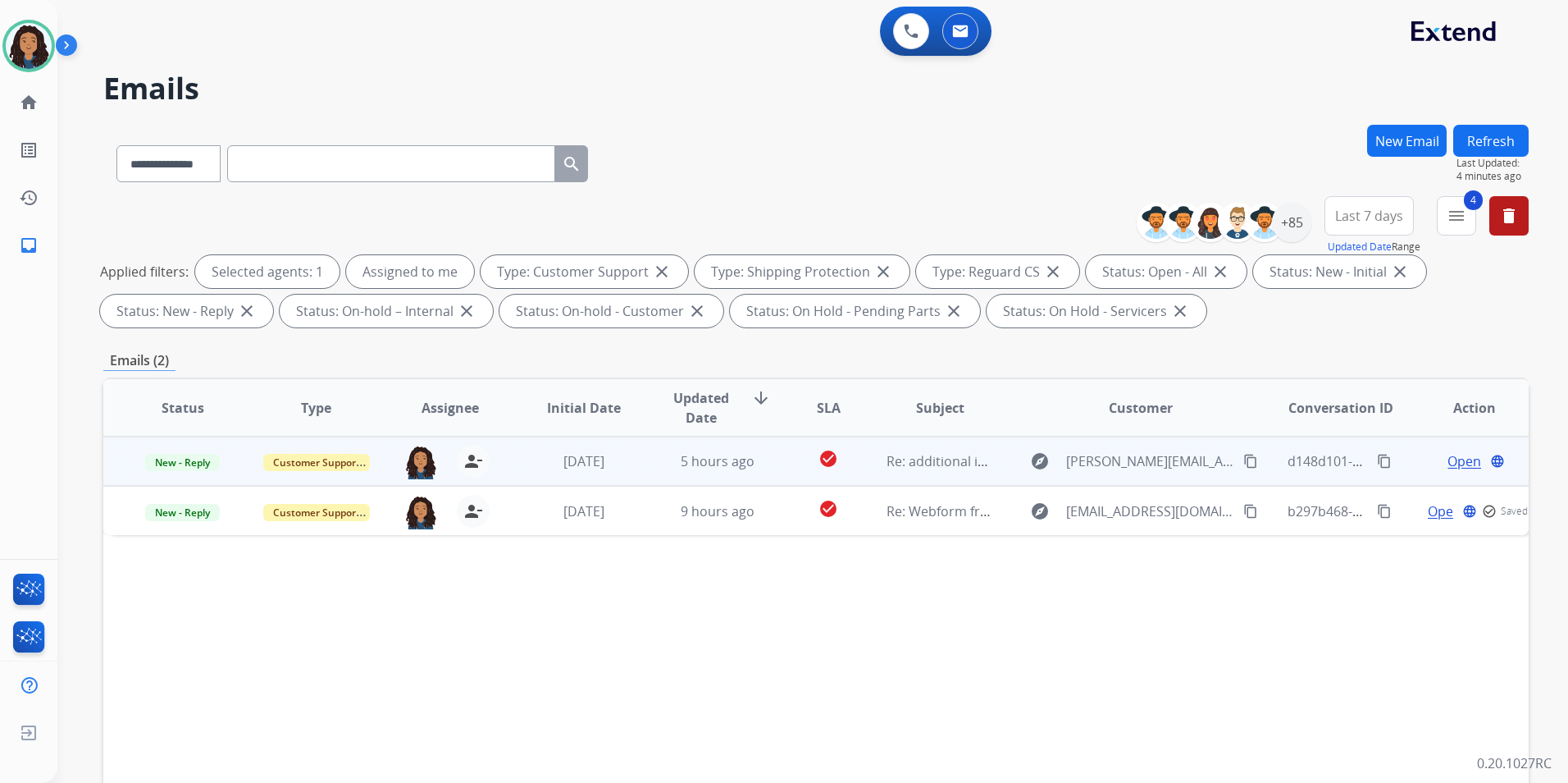
click at [1455, 466] on span "Open" at bounding box center [1464, 461] width 34 height 19
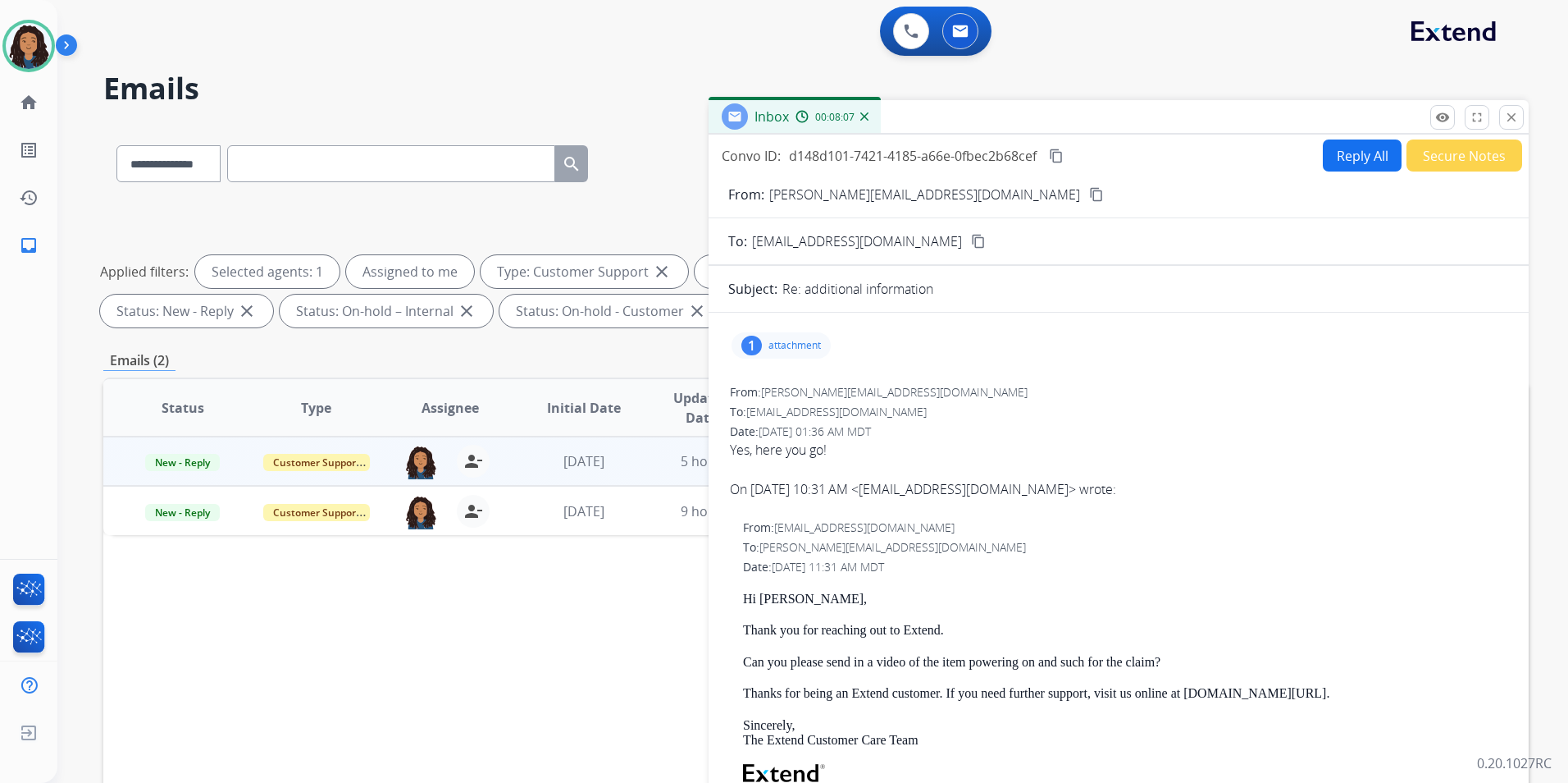
click at [770, 348] on p "attachment" at bounding box center [794, 345] width 52 height 14
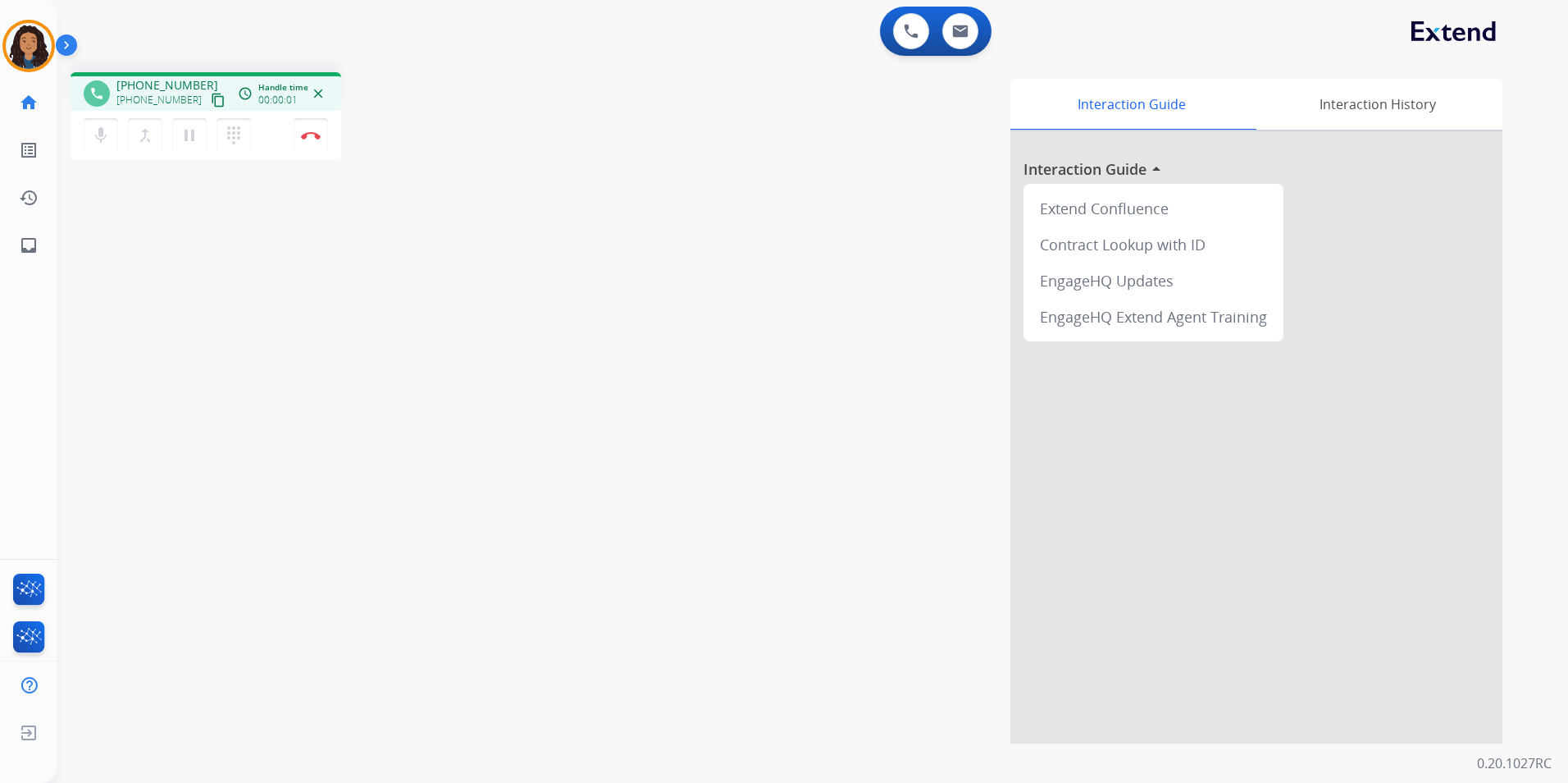
click at [210, 96] on mat-icon "content_copy" at bounding box center [217, 100] width 15 height 15
click at [317, 144] on button "Disconnect" at bounding box center [311, 136] width 35 height 35
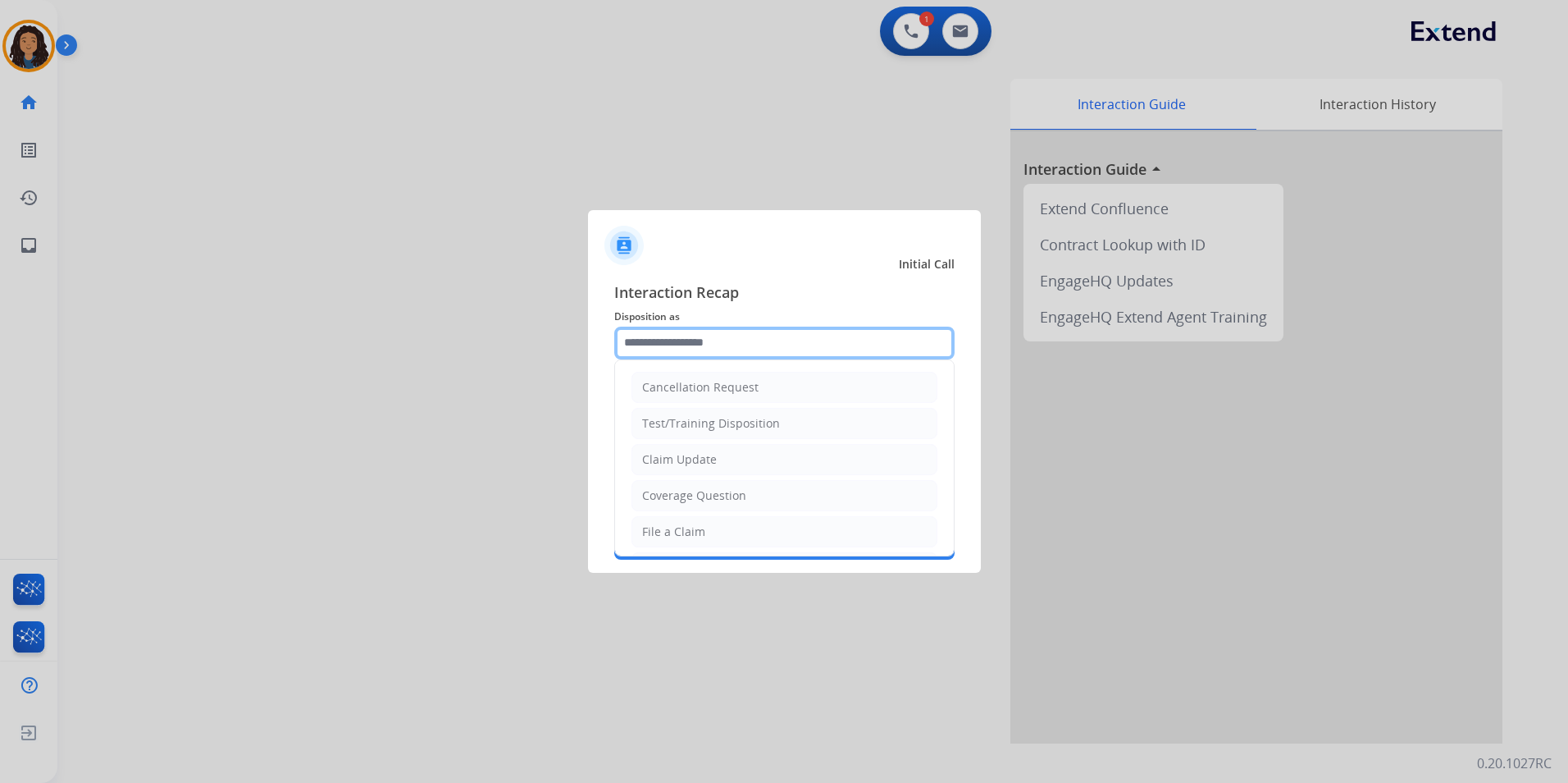
click at [796, 338] on input "text" at bounding box center [784, 343] width 340 height 33
drag, startPoint x: 735, startPoint y: 468, endPoint x: 682, endPoint y: 371, distance: 110.5
click at [732, 464] on li "Claim Update" at bounding box center [784, 460] width 305 height 31
type input "**********"
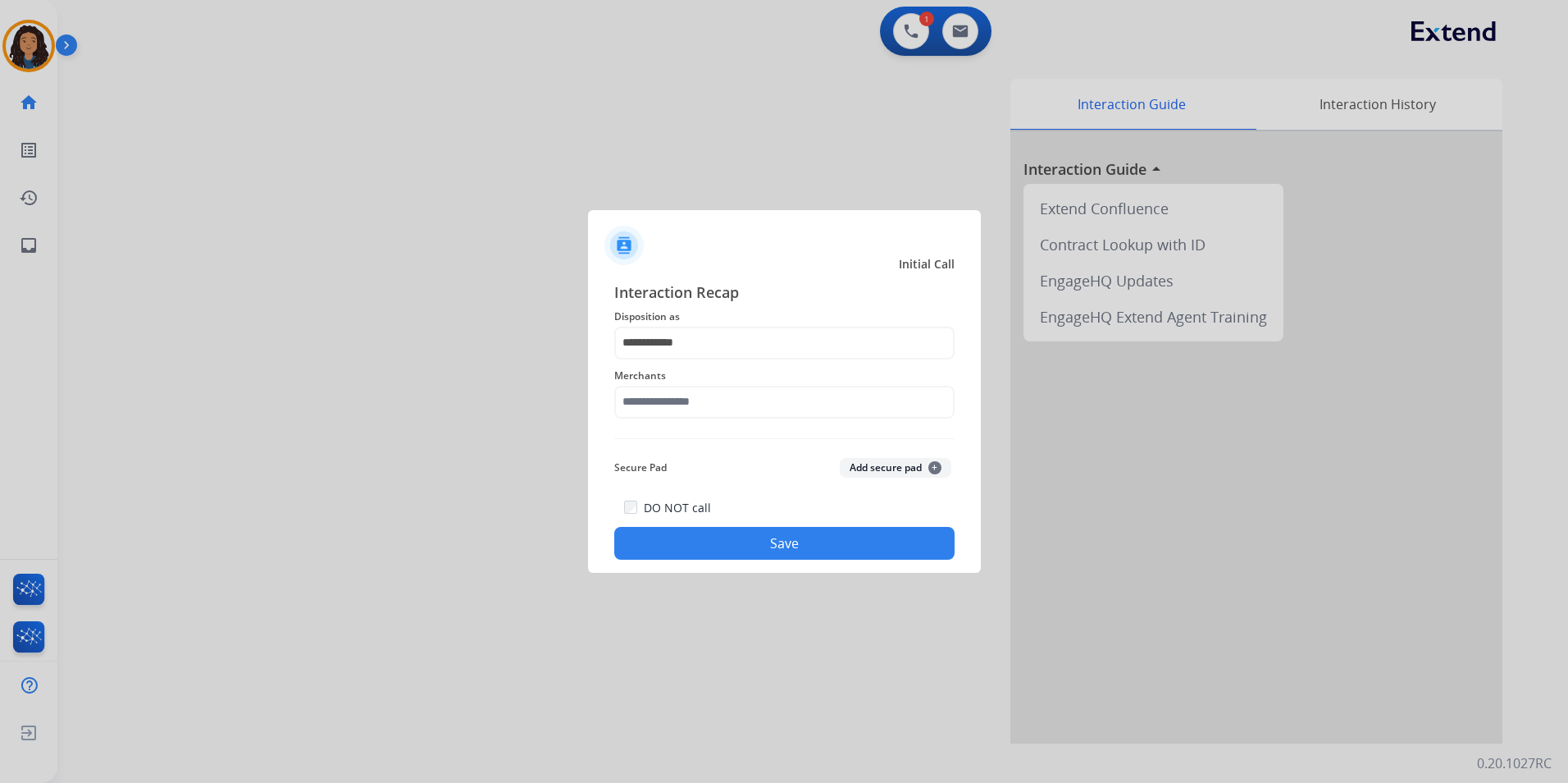
click at [681, 374] on span "Merchants" at bounding box center [784, 375] width 340 height 19
click at [680, 395] on input "text" at bounding box center [784, 403] width 340 height 33
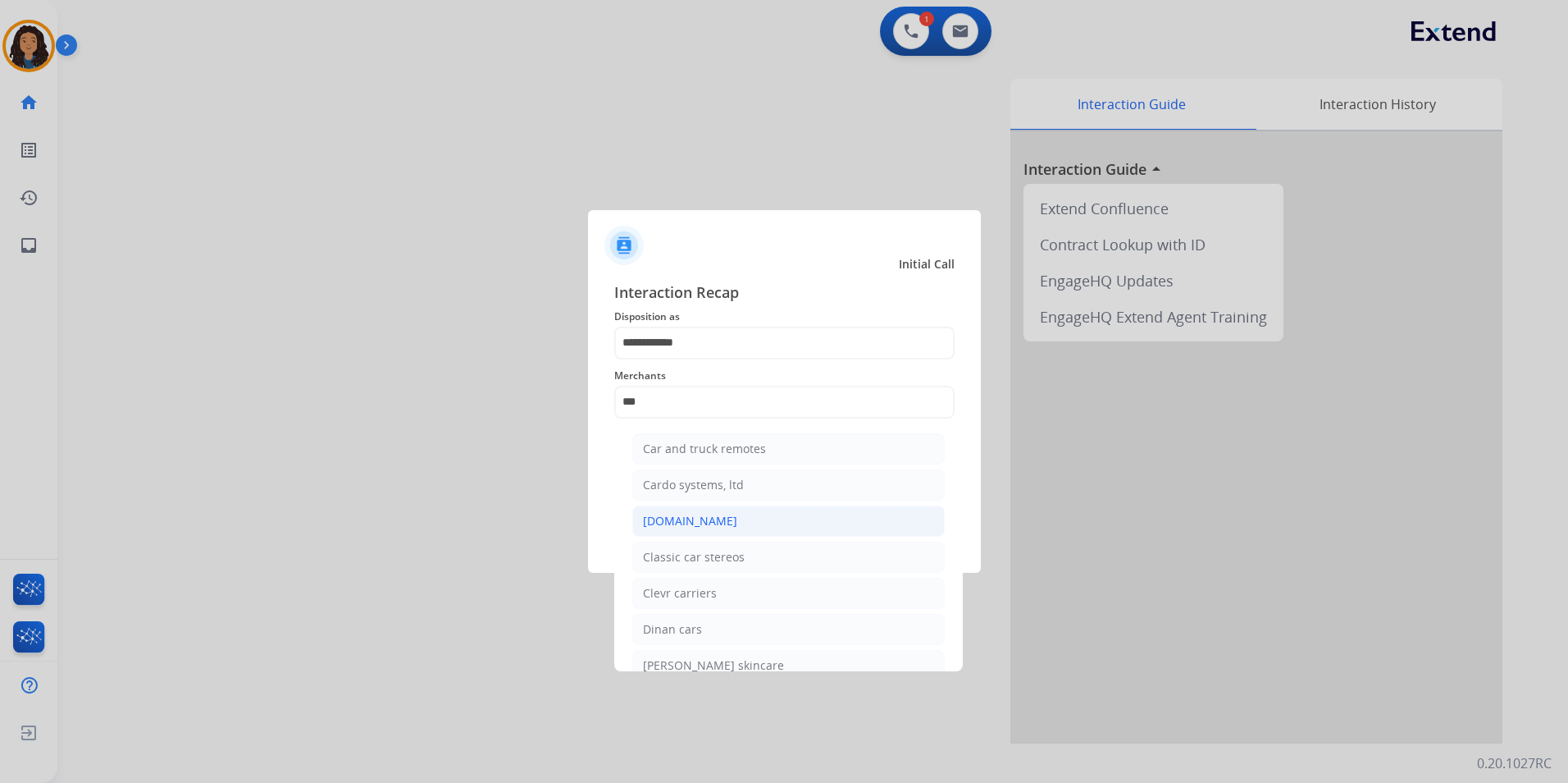
click at [699, 519] on div "[DOMAIN_NAME]" at bounding box center [689, 521] width 94 height 16
type input "**********"
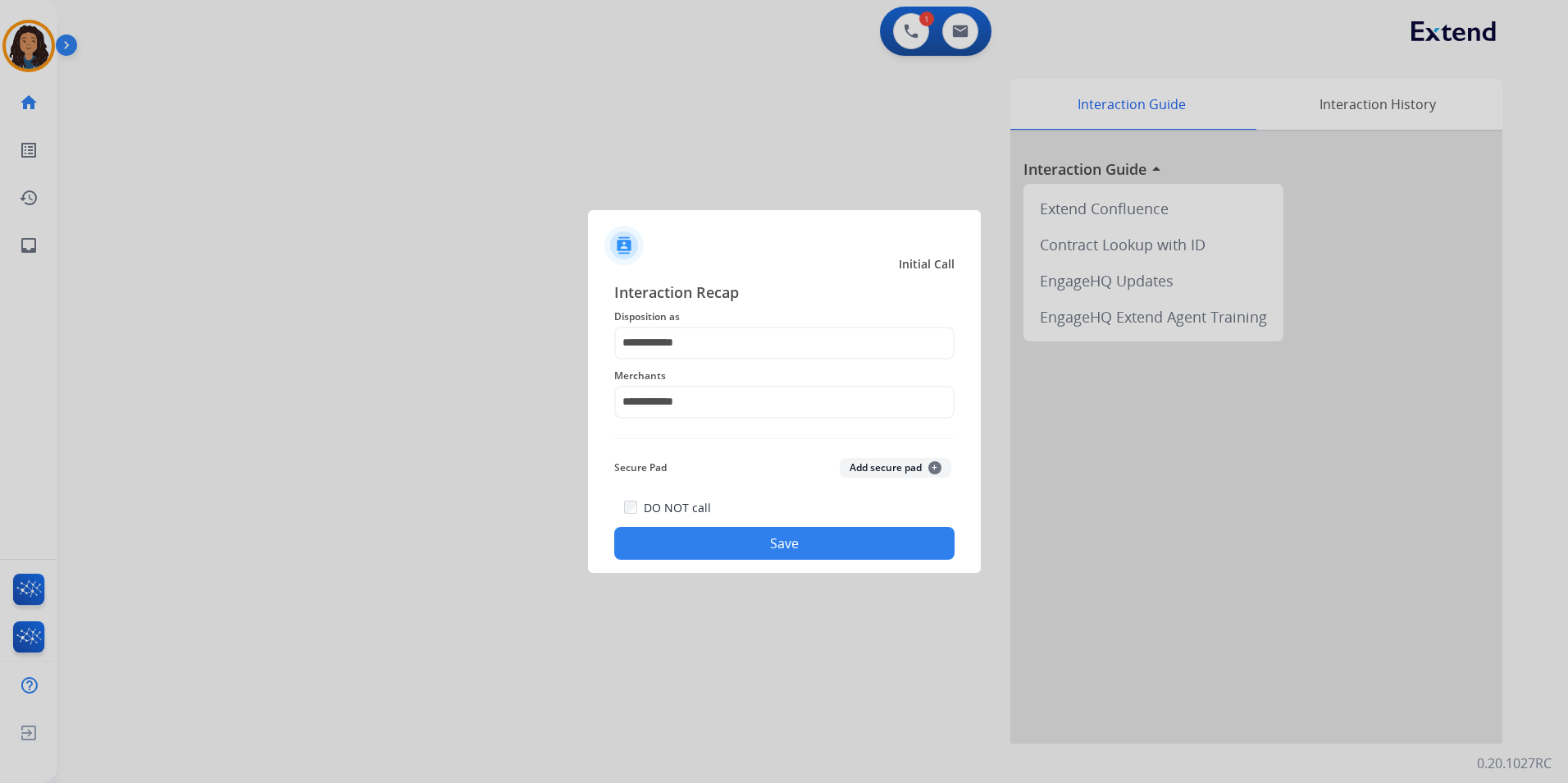
click at [702, 530] on button "Save" at bounding box center [784, 543] width 340 height 33
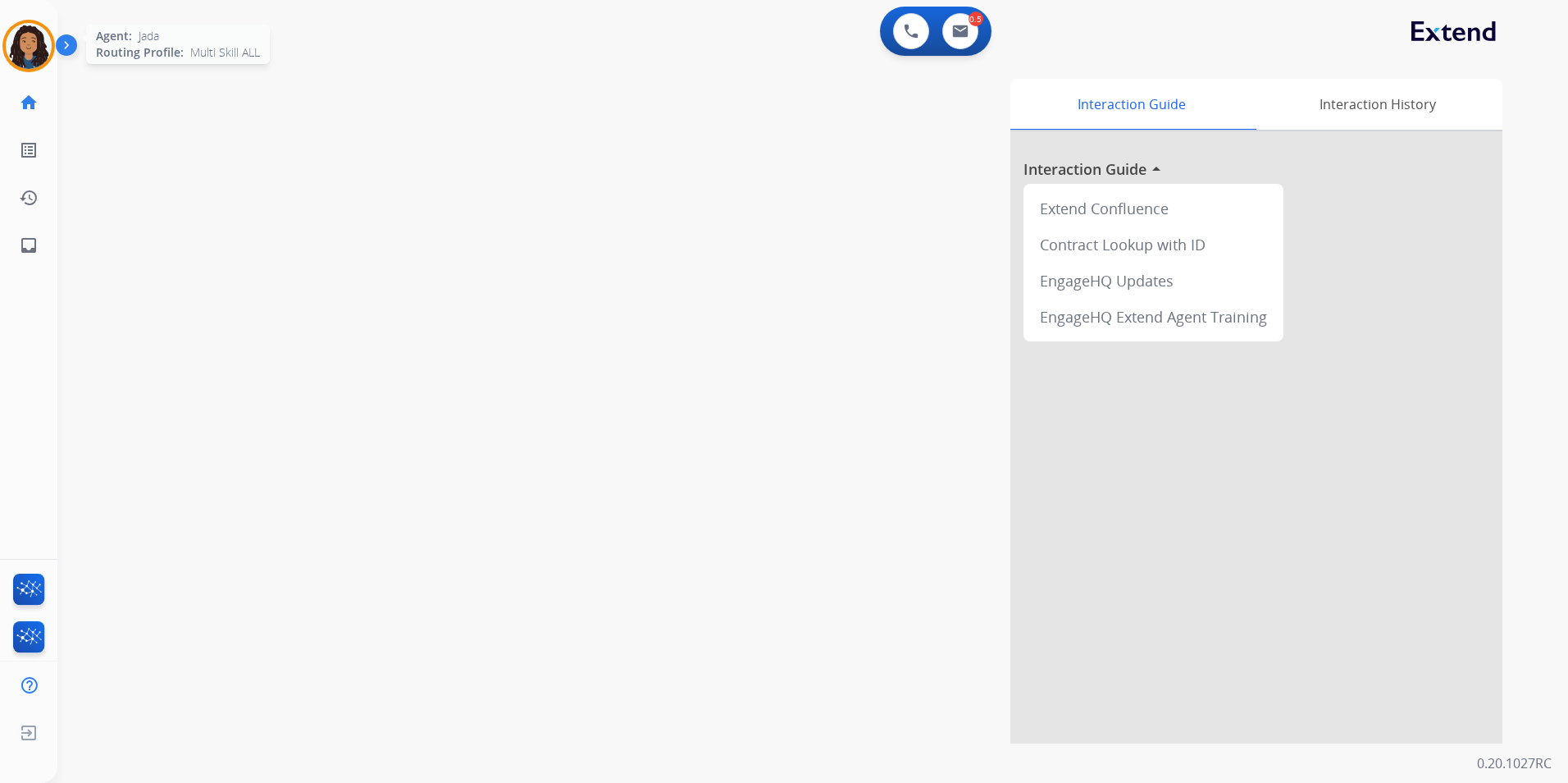
click at [33, 52] on img at bounding box center [28, 46] width 46 height 46
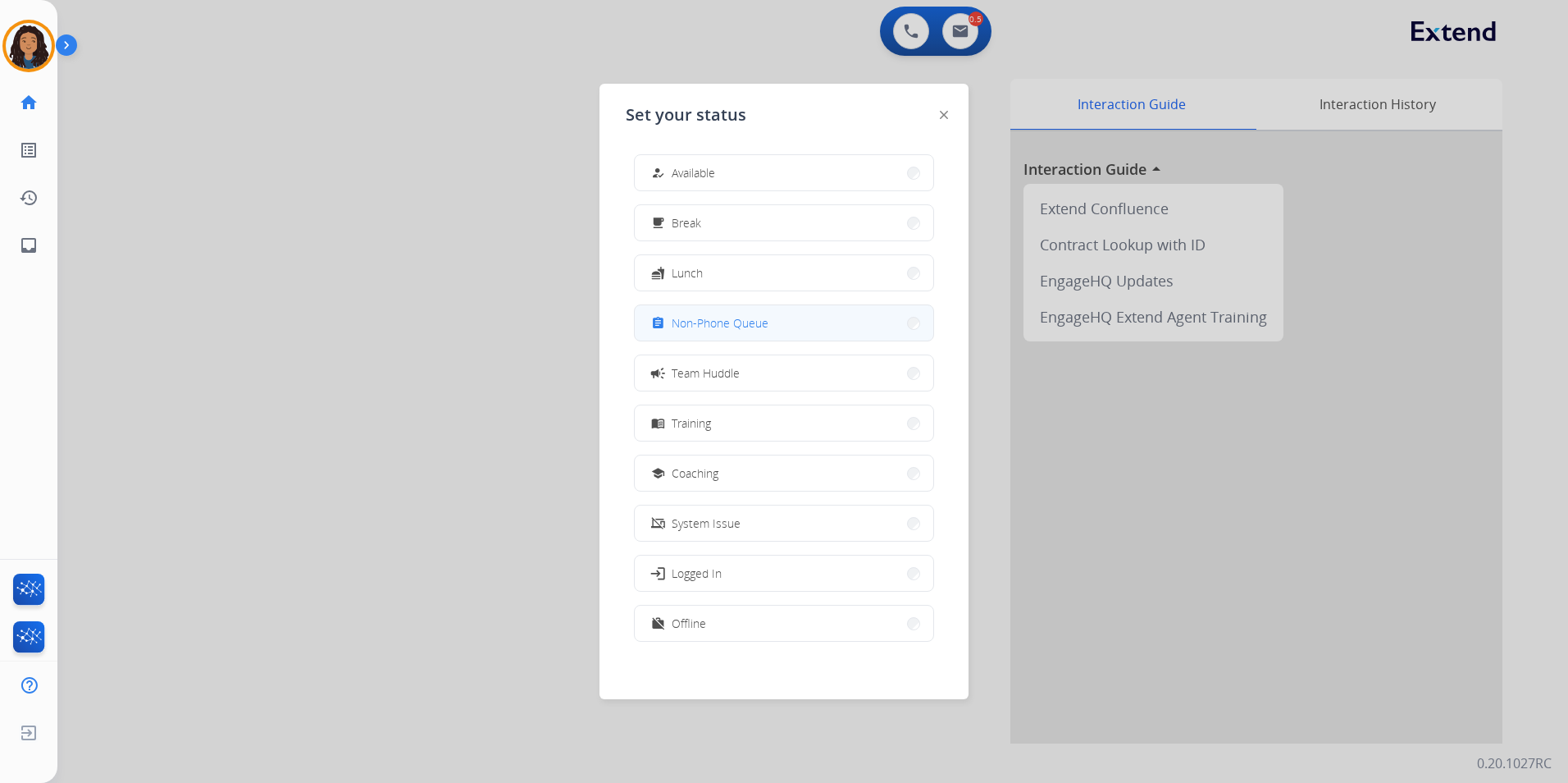
click at [796, 330] on button "assignment Non-Phone Queue" at bounding box center [784, 323] width 299 height 35
